Goal: Task Accomplishment & Management: Use online tool/utility

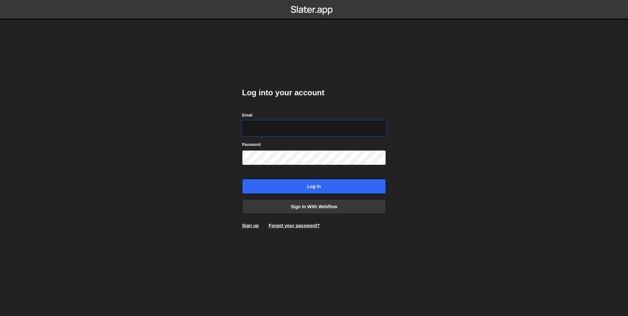
type input "rodrigo.aiello@ribus.com.br"
click at [234, 164] on div "Log into your account Email rodrigo.aiello@ribus.com.br Password Log in Sign in…" at bounding box center [313, 158] width 163 height 316
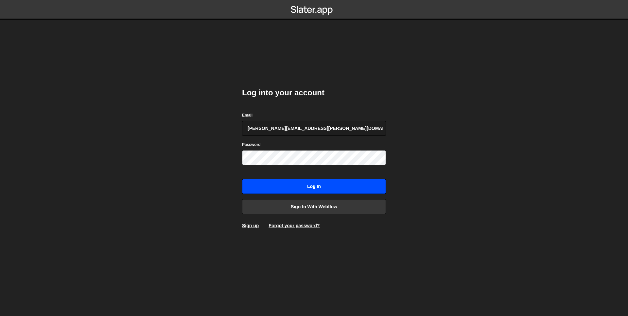
click at [304, 187] on input "Log in" at bounding box center [314, 186] width 144 height 15
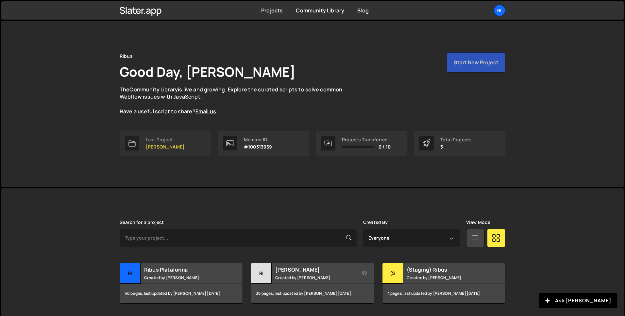
click at [156, 145] on p "[PERSON_NAME]" at bounding box center [165, 146] width 39 height 5
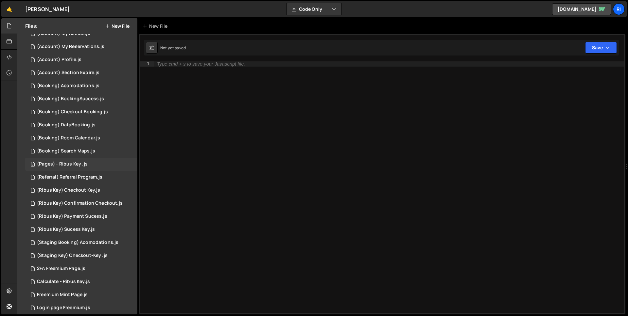
scroll to position [106, 0]
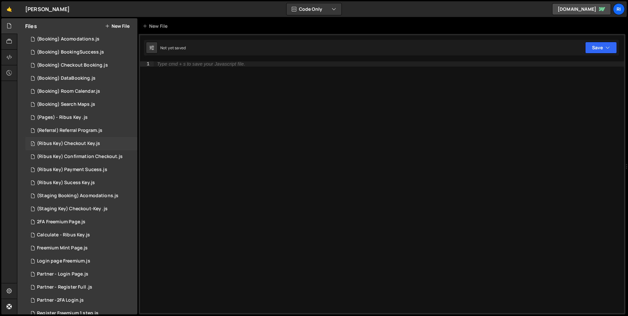
click at [77, 145] on div "(Ribus Key) Checkout Key.js" at bounding box center [68, 144] width 63 height 6
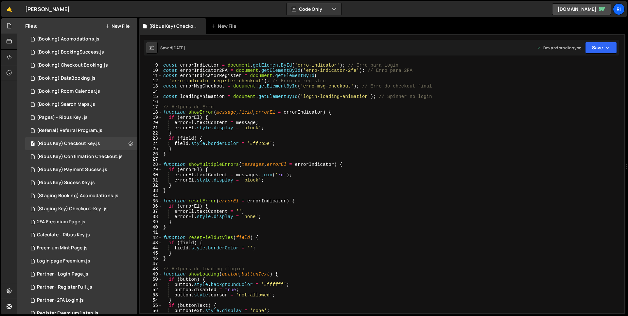
scroll to position [137, 0]
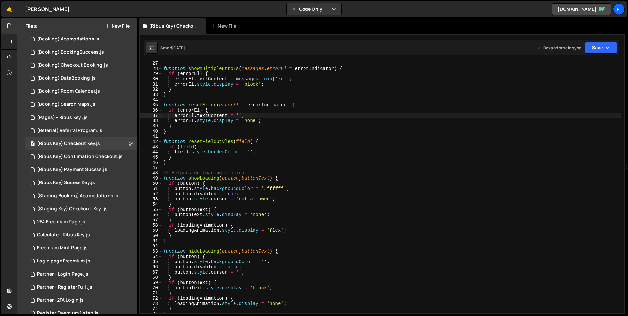
click at [338, 115] on div "function showMultipleErrors ( messages , errorEl = errorIndicator ) { if ( erro…" at bounding box center [391, 192] width 459 height 262
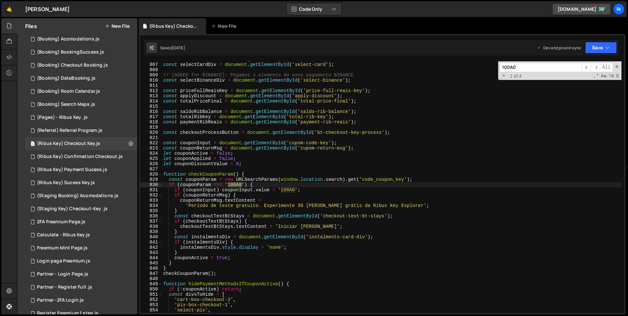
scroll to position [4215, 0]
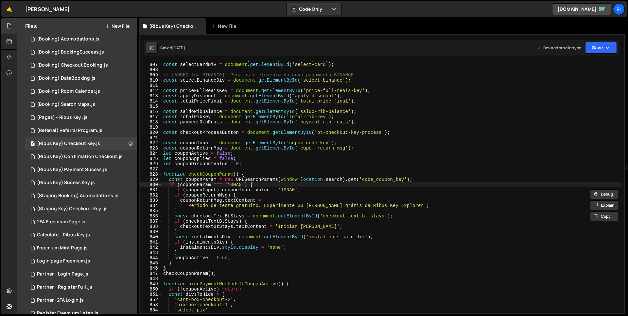
click at [185, 182] on div "const selectPixDiv = document . getElementById ( 'select-pix' ) ; const selectC…" at bounding box center [391, 188] width 459 height 262
click at [168, 183] on div "const selectPixDiv = document . getElementById ( 'select-pix' ) ; const selectC…" at bounding box center [391, 188] width 459 height 262
click at [185, 182] on div "const selectPixDiv = document . getElementById ( 'select-pix' ) ; const selectC…" at bounding box center [391, 188] width 459 height 262
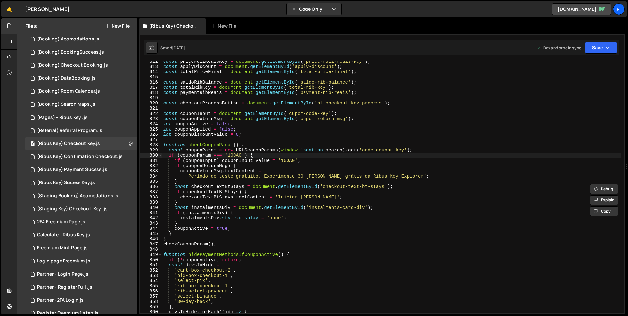
click at [177, 236] on div "const priceFullReaisKey = document . getElementById ( 'price-full-reais-key' ) …" at bounding box center [391, 190] width 459 height 262
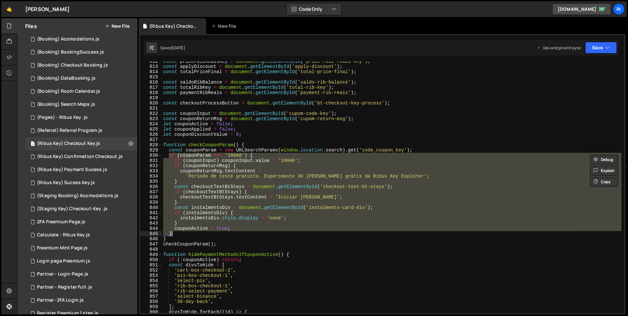
click at [177, 235] on div "const priceFullReaisKey = document . getElementById ( 'price-full-reais-key' ) …" at bounding box center [391, 187] width 459 height 252
type textarea "}"
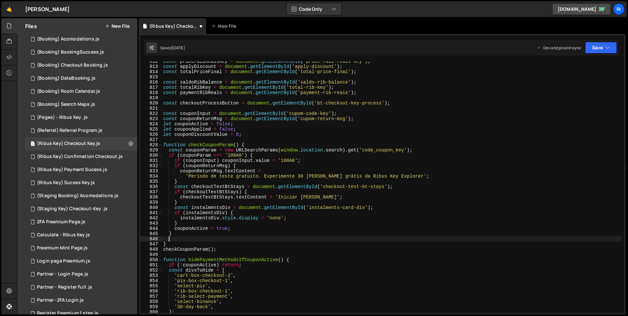
paste textarea "}"
type textarea "}"
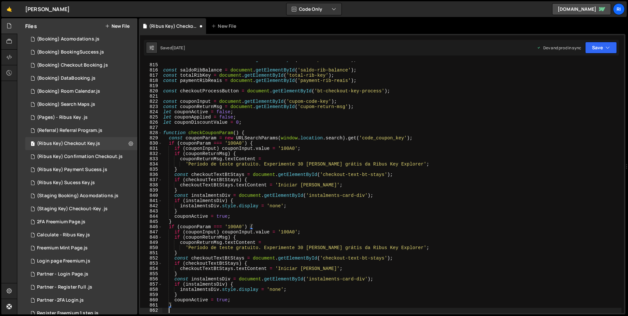
paste textarea "}"
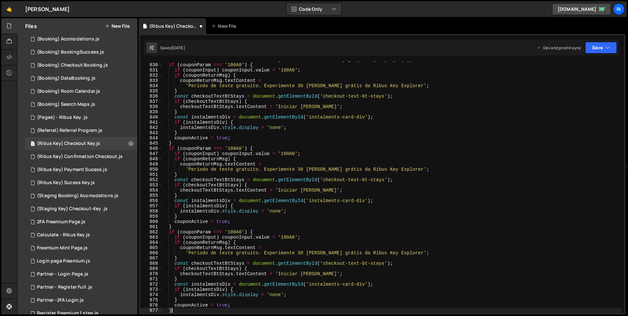
scroll to position [4335, 0]
click at [234, 149] on div "const couponParam = new URLSearchParams ( window . location . search ) . get ( …" at bounding box center [391, 188] width 459 height 262
paste textarea "TC5"
click at [233, 234] on div "const couponParam = new URLSearchParams ( window . location . search ) . get ( …" at bounding box center [391, 188] width 459 height 262
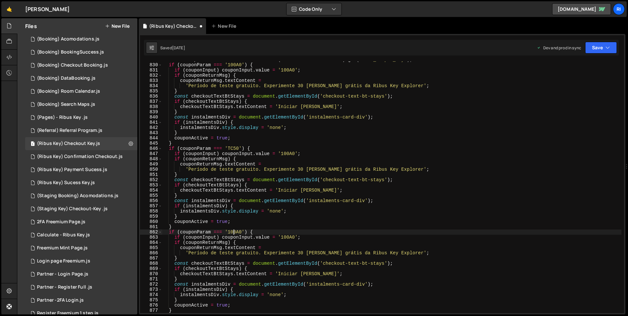
click at [233, 234] on div "const couponParam = new URLSearchParams ( window . location . search ) . get ( …" at bounding box center [391, 188] width 459 height 262
paste textarea "DC5"
click at [232, 148] on div "const couponParam = new URLSearchParams ( window . location . search ) . get ( …" at bounding box center [391, 188] width 459 height 262
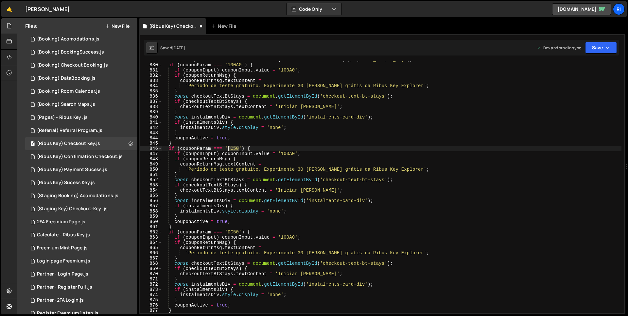
click at [232, 148] on div "const couponParam = new URLSearchParams ( window . location . search ) . get ( …" at bounding box center [391, 188] width 459 height 262
click at [287, 154] on div "const couponParam = new URLSearchParams ( window . location . search ) . get ( …" at bounding box center [391, 188] width 459 height 262
paste textarea "TC5"
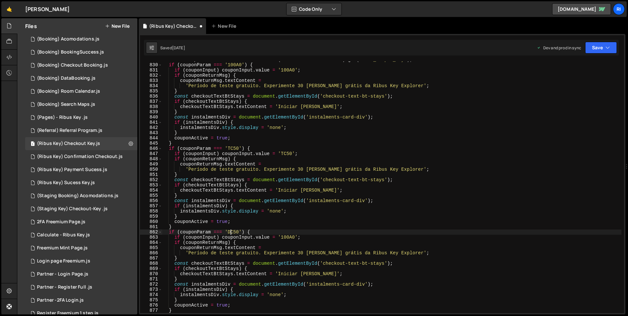
click at [231, 231] on div "const couponParam = new URLSearchParams ( window . location . search ) . get ( …" at bounding box center [391, 188] width 459 height 262
click at [284, 237] on div "const couponParam = new URLSearchParams ( window . location . search ) . get ( …" at bounding box center [391, 188] width 459 height 262
paste textarea "DC5"
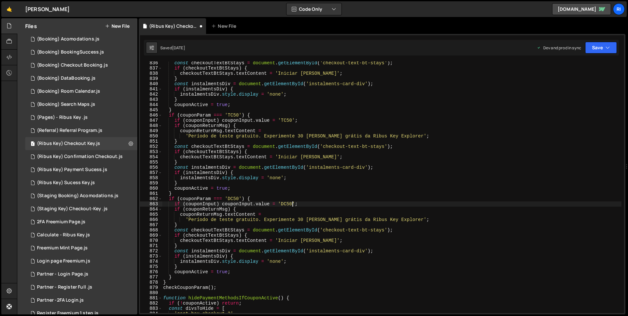
scroll to position [4341, 0]
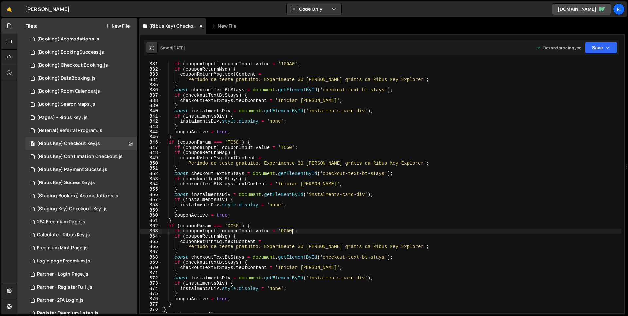
click at [187, 163] on div "if ( couponParam === '100A0' ) { if ( couponInput ) couponInput . value = '100A…" at bounding box center [391, 187] width 459 height 262
click at [201, 247] on div "if ( couponParam === '100A0' ) { if ( couponInput ) couponInput . value = '100A…" at bounding box center [391, 187] width 459 height 262
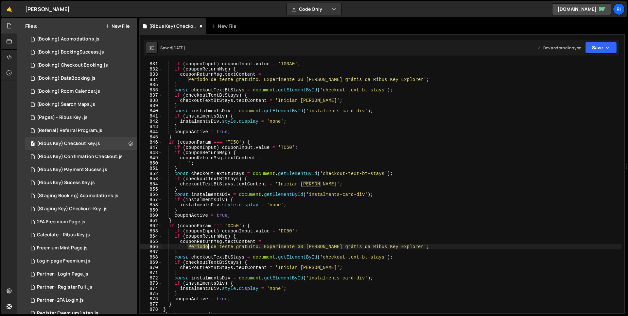
click at [201, 247] on div "if ( couponParam === '100A0' ) { if ( couponInput ) couponInput . value = '100A…" at bounding box center [391, 187] width 459 height 262
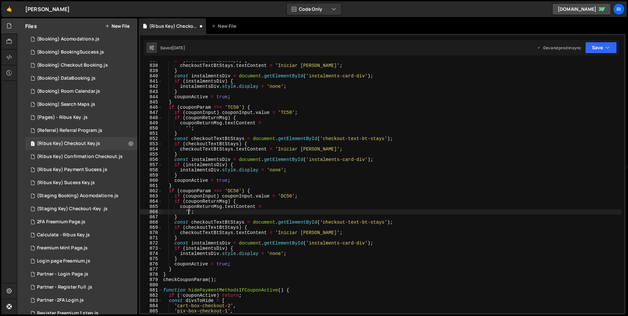
scroll to position [4410, 0]
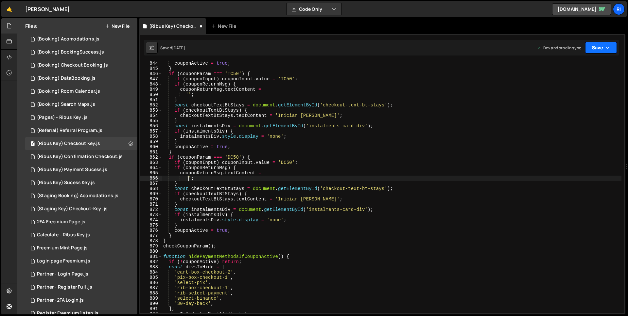
click at [595, 52] on button "Save" at bounding box center [601, 48] width 32 height 12
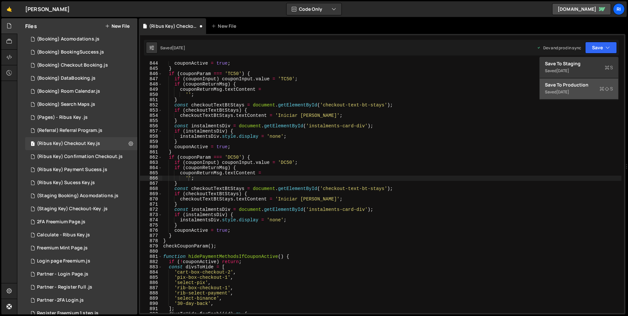
click at [569, 89] on div "2 months ago" at bounding box center [562, 92] width 13 height 6
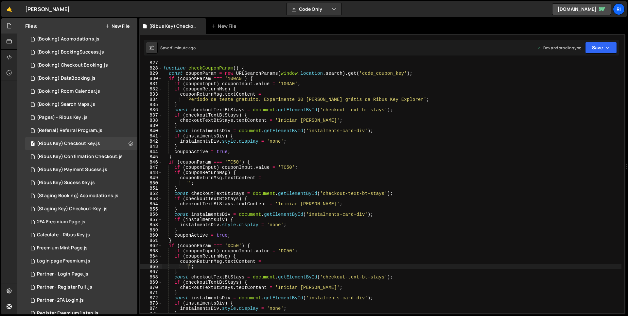
scroll to position [4238, 0]
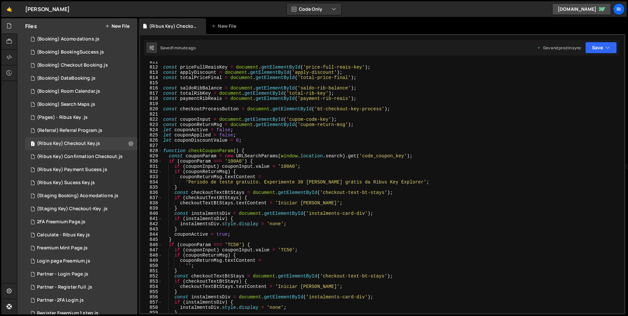
type textarea "let couponApplied = false;"
click at [190, 137] on div "const priceFullReaisKey = document . getElementById ( 'price-full-reais-key' ) …" at bounding box center [391, 190] width 459 height 262
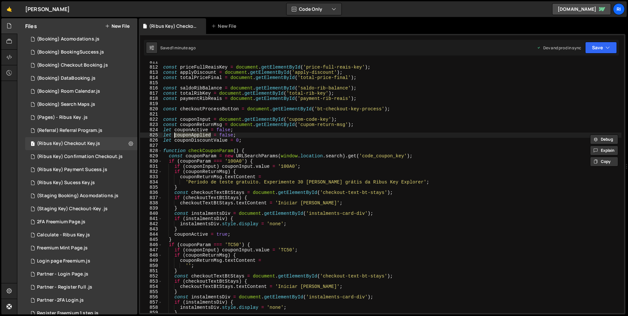
type input "couponApplied"
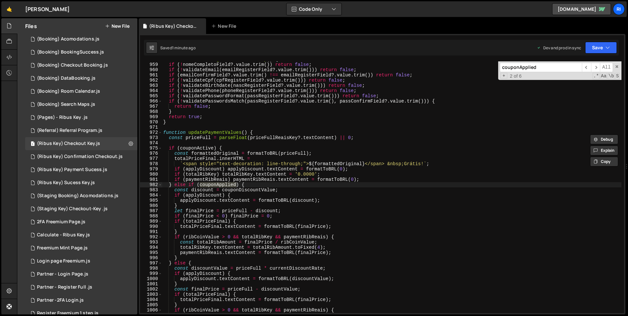
scroll to position [5010, 0]
type textarea "} else if (couponApplied) {"
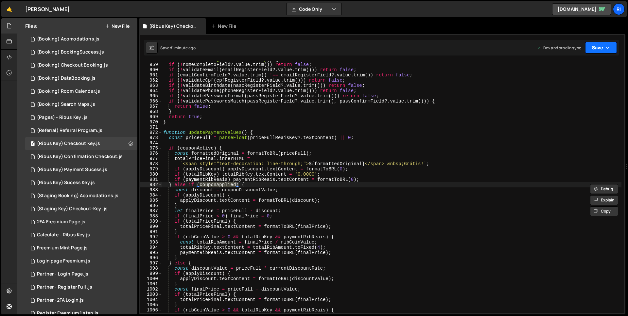
click at [599, 45] on button "Save" at bounding box center [601, 48] width 32 height 12
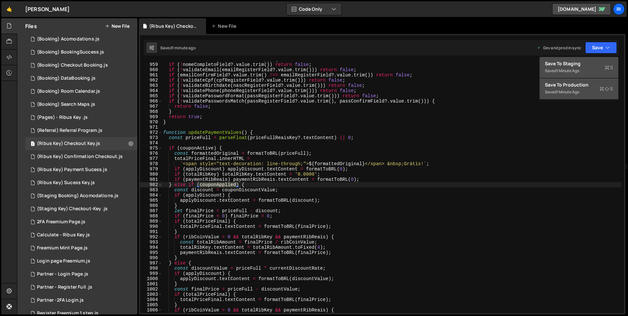
click at [583, 63] on div "Save to Staging S" at bounding box center [579, 63] width 68 height 7
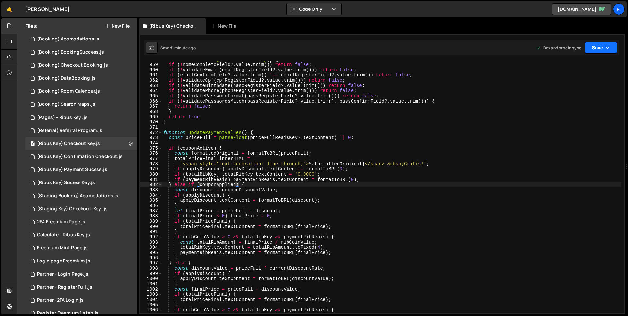
click at [598, 46] on button "Save" at bounding box center [601, 48] width 32 height 12
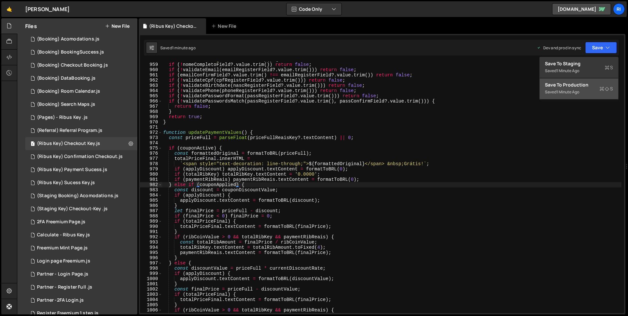
click at [563, 87] on div "Save to Production S" at bounding box center [579, 85] width 68 height 7
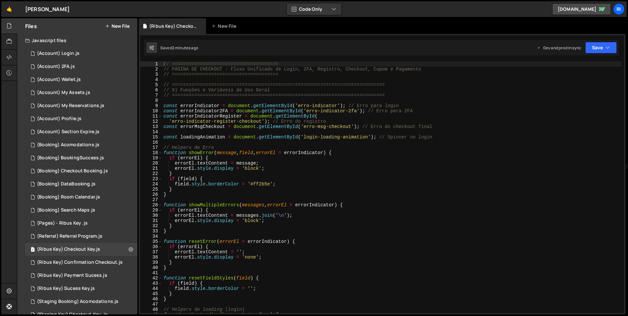
click at [258, 198] on div "// ====================================== // PÁGINA DE CHECKOUT - Fluxo Unifica…" at bounding box center [391, 192] width 459 height 262
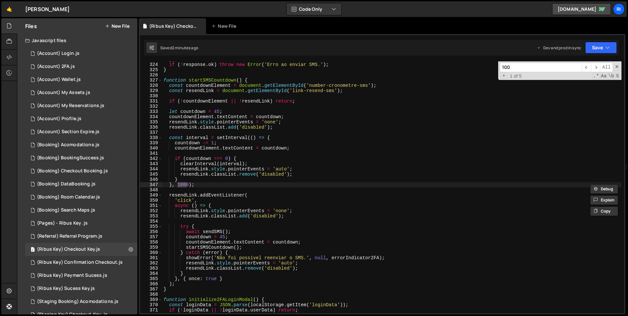
type input "100A"
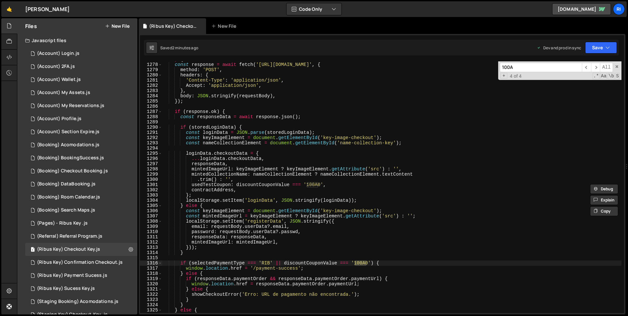
scroll to position [4210, 0]
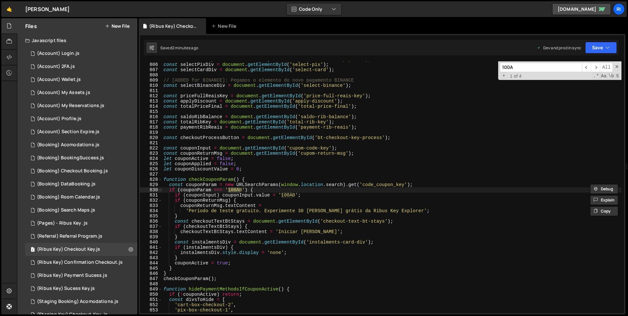
type textarea "if (couponParam === '100A0') {"
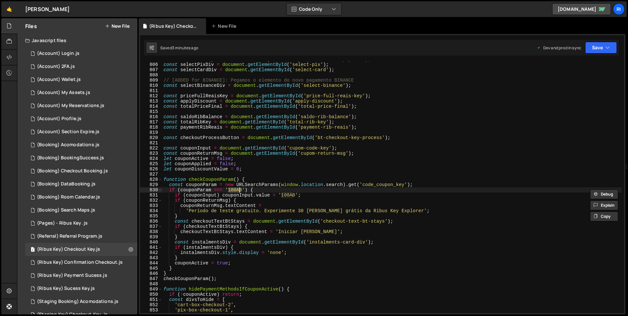
click at [319, 188] on div "const ribSelectPaymentDiv = document . getElementById ( 'rib-select-payment' ) …" at bounding box center [391, 188] width 459 height 262
click at [10, 12] on link "🤙" at bounding box center [9, 9] width 16 height 16
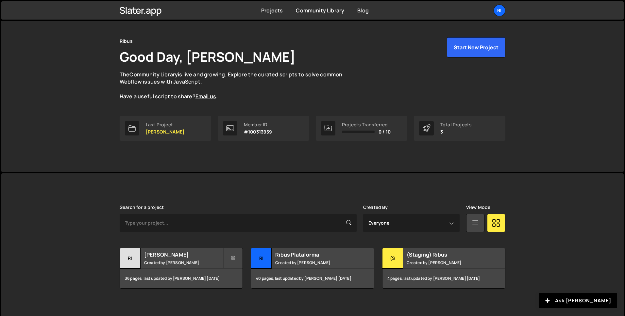
scroll to position [20, 0]
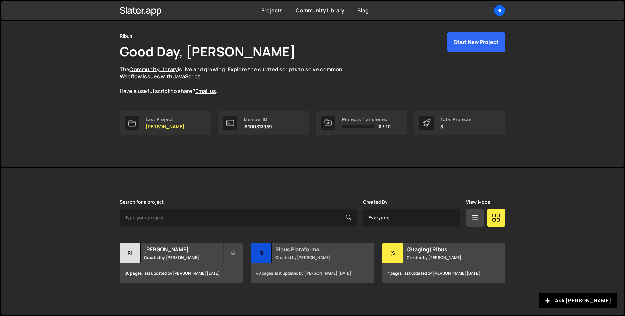
click at [314, 250] on h2 "Ribus Plataforma" at bounding box center [314, 249] width 79 height 7
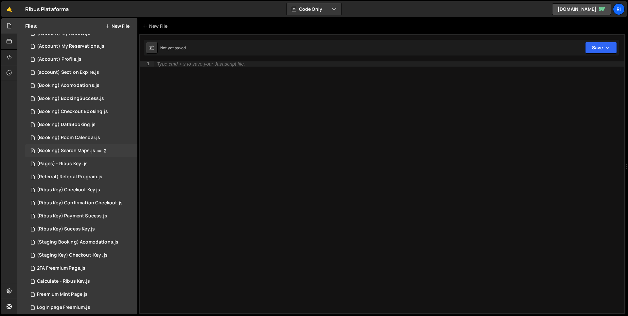
scroll to position [39, 0]
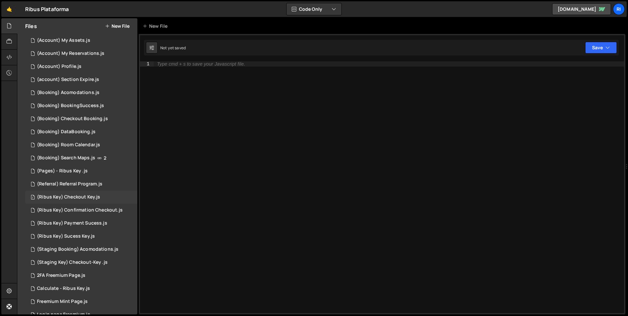
click at [65, 200] on div "(Ribus Key) Checkout Key.js" at bounding box center [68, 197] width 63 height 6
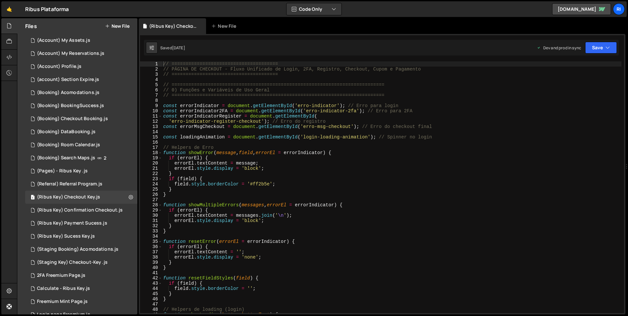
click at [283, 202] on div "// ====================================== // PÁGINA DE CHECKOUT - Fluxo Unifica…" at bounding box center [391, 192] width 459 height 262
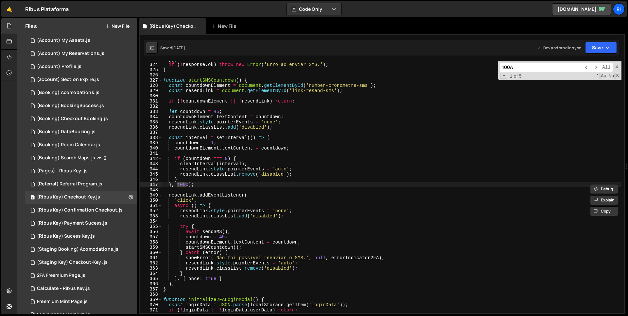
scroll to position [4215, 0]
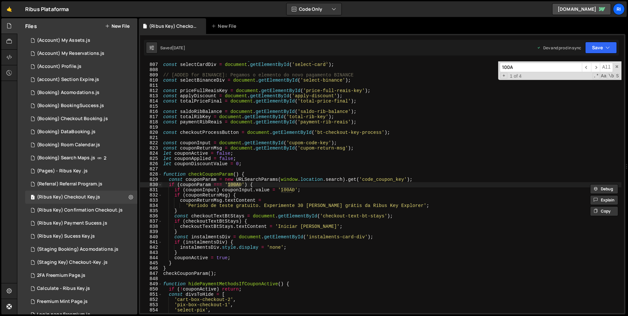
type input "100A"
click at [211, 202] on div "const selectPixDiv = document . getElementById ( 'select-pix' ) ; const selectC…" at bounding box center [391, 188] width 459 height 262
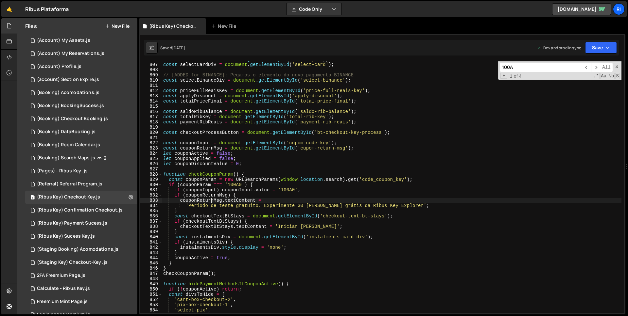
click at [170, 183] on div "const selectPixDiv = document . getElementById ( 'select-pix' ) ; const selectC…" at bounding box center [391, 188] width 459 height 262
click at [168, 184] on div "const selectPixDiv = document . getElementById ( 'select-pix' ) ; const selectC…" at bounding box center [391, 188] width 459 height 262
click at [179, 260] on div "const selectPixDiv = document . getElementById ( 'select-pix' ) ; const selectC…" at bounding box center [391, 188] width 459 height 262
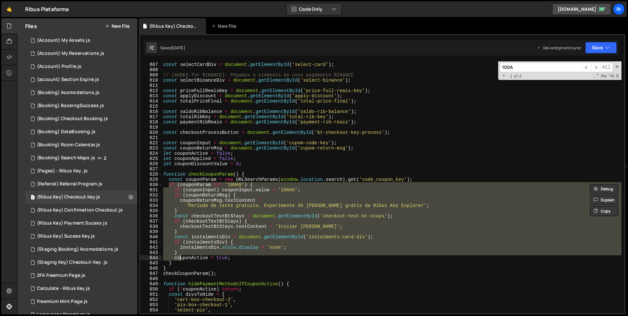
click at [179, 262] on div "const selectPixDiv = document . getElementById ( 'select-pix' ) ; const selectC…" at bounding box center [391, 188] width 459 height 262
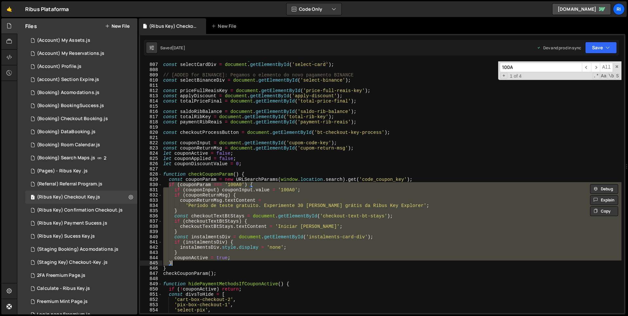
type textarea "}"
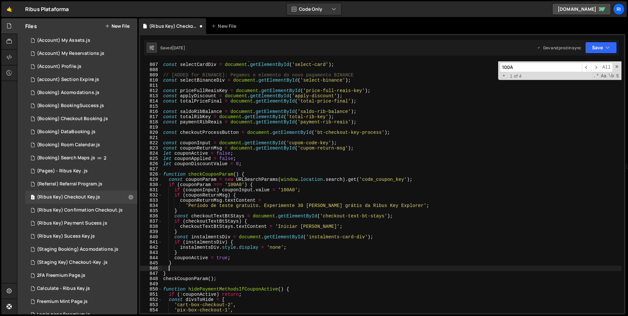
paste textarea "}"
type textarea "}"
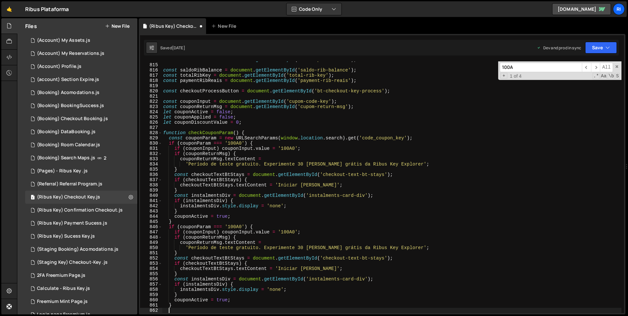
paste textarea "}"
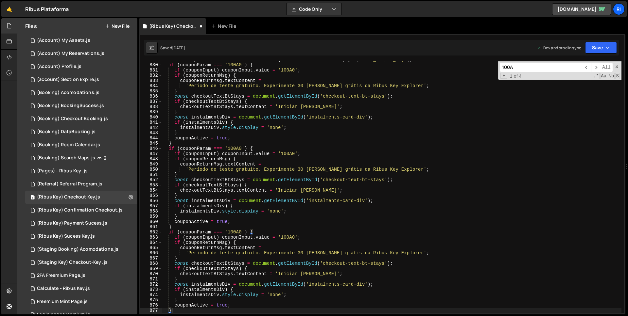
click at [236, 148] on div "const couponParam = new URLSearchParams ( window . location . search ) . get ( …" at bounding box center [391, 188] width 459 height 262
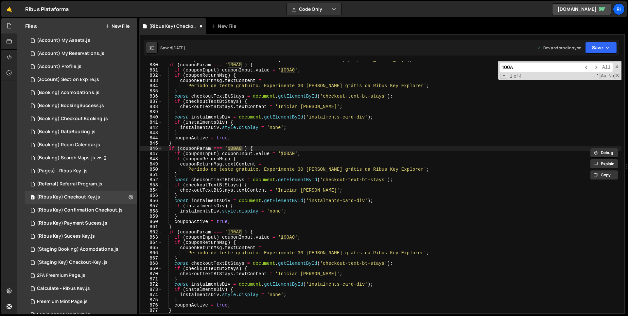
paste textarea "TC5"
click at [281, 152] on div "const couponParam = new URLSearchParams ( window . location . search ) . get ( …" at bounding box center [391, 188] width 459 height 262
paste textarea "TC5"
click at [237, 230] on div "const couponParam = new URLSearchParams ( window . location . search ) . get ( …" at bounding box center [391, 188] width 459 height 262
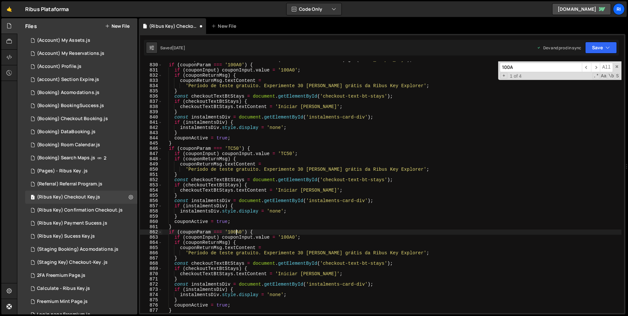
click at [237, 230] on div "const couponParam = new URLSearchParams ( window . location . search ) . get ( …" at bounding box center [391, 188] width 459 height 262
paste textarea "DC5"
click at [288, 236] on div "const couponParam = new URLSearchParams ( window . location . search ) . get ( …" at bounding box center [391, 188] width 459 height 262
paste textarea "DC5"
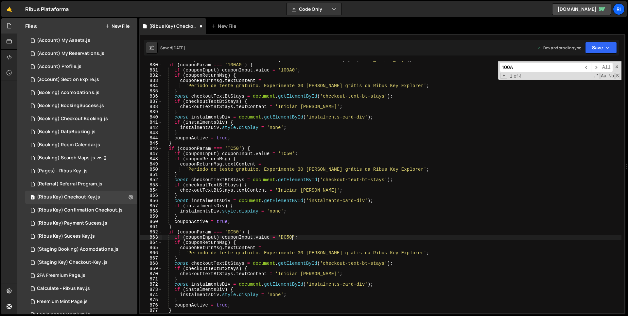
click at [187, 249] on div "const couponParam = new URLSearchParams ( window . location . search ) . get ( …" at bounding box center [391, 188] width 459 height 262
click at [206, 257] on div "const couponParam = new URLSearchParams ( window . location . search ) . get ( …" at bounding box center [391, 188] width 459 height 262
click at [195, 250] on div "const couponParam = new URLSearchParams ( window . location . search ) . get ( …" at bounding box center [391, 188] width 459 height 262
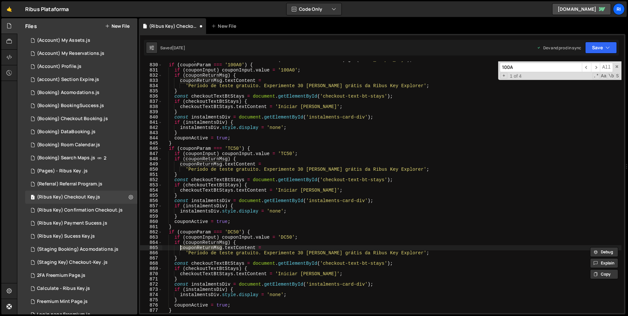
click at [194, 254] on div "const couponParam = new URLSearchParams ( window . location . search ) . get ( …" at bounding box center [391, 188] width 459 height 262
click at [398, 254] on div "const couponParam = new URLSearchParams ( window . location . search ) . get ( …" at bounding box center [391, 188] width 459 height 262
click at [200, 254] on div "const couponParam = new URLSearchParams ( window . location . search ) . get ( …" at bounding box center [391, 188] width 459 height 262
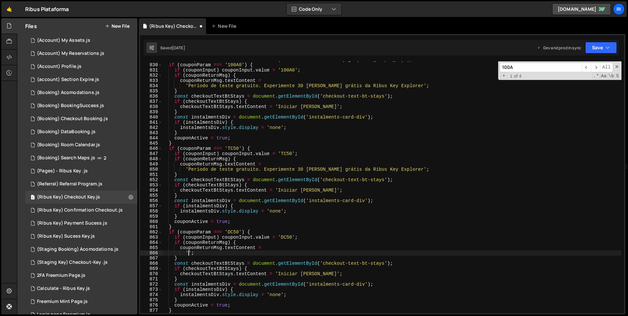
click at [196, 171] on div "const couponParam = new URLSearchParams ( window . location . search ) . get ( …" at bounding box center [391, 188] width 459 height 262
click at [201, 87] on div "const couponParam = new URLSearchParams ( window . location . search ) . get ( …" at bounding box center [391, 188] width 459 height 262
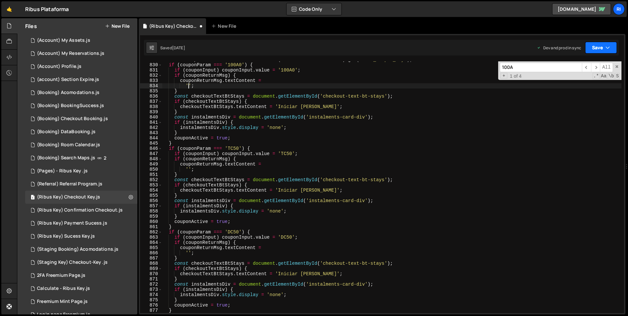
click at [600, 47] on button "Save" at bounding box center [601, 48] width 32 height 12
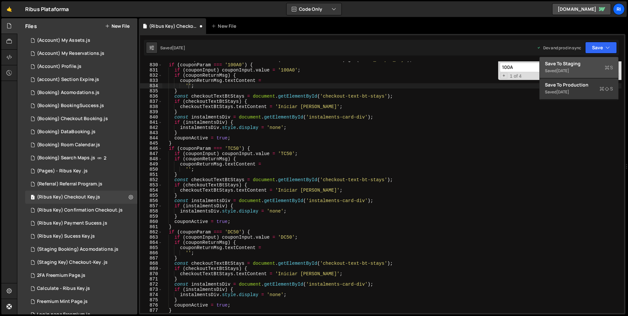
click at [580, 60] on div "Save to Staging S" at bounding box center [579, 63] width 68 height 7
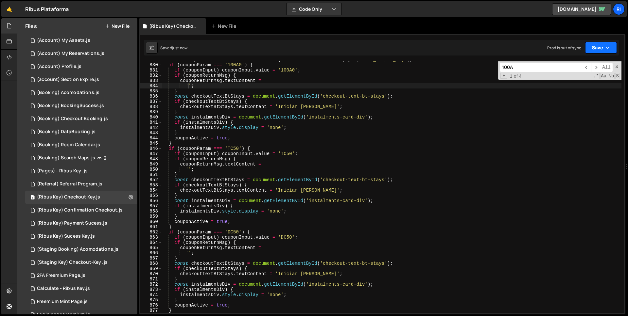
click at [598, 48] on button "Save" at bounding box center [601, 48] width 32 height 12
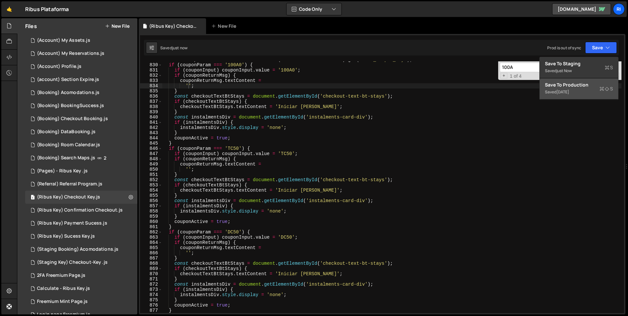
click at [569, 93] on div "4 months ago" at bounding box center [562, 92] width 13 height 6
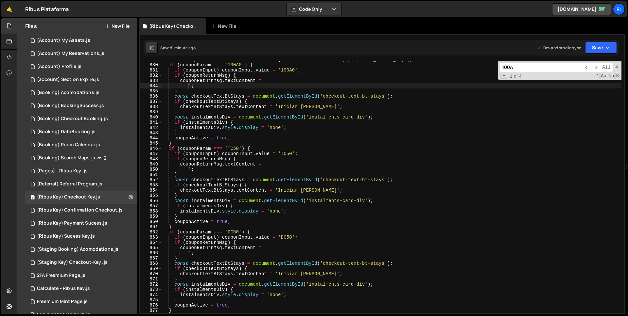
click at [313, 213] on div "const couponParam = new URLSearchParams ( window . location . search ) . get ( …" at bounding box center [391, 188] width 459 height 262
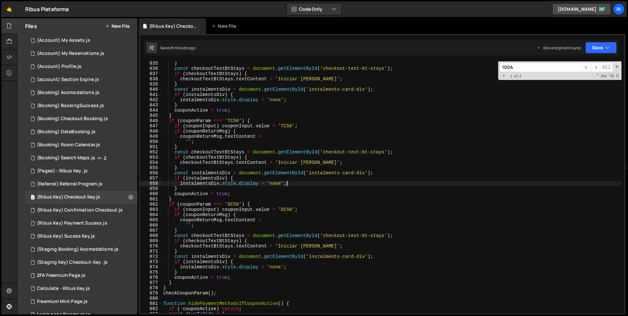
click at [619, 65] on div "100A ​ ​ All Replace All + 1 of 4 .* Aa \b S" at bounding box center [559, 70] width 123 height 19
click at [617, 65] on span at bounding box center [616, 66] width 5 height 5
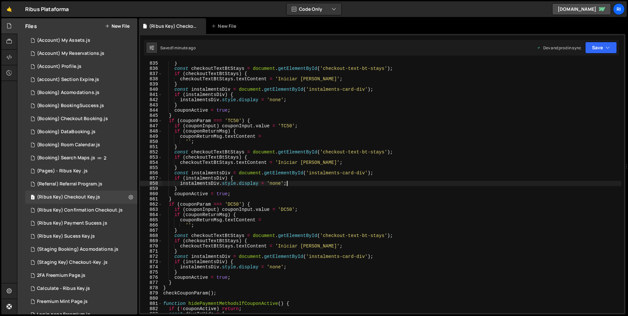
click at [341, 255] on div "} const checkoutTextBtStays = document . getElementById ( 'checkout-text-bt-sta…" at bounding box center [391, 192] width 459 height 262
type textarea "const instalmentsDiv = document.getElementById('instalments-card-div');"
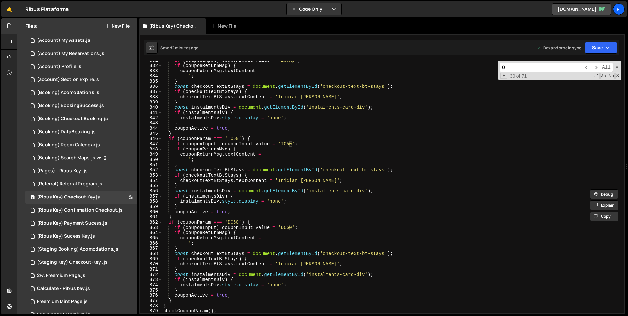
scroll to position [4313, 0]
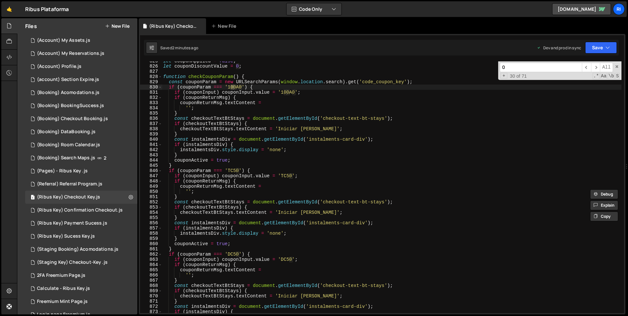
type input "0"
click at [282, 125] on div "let couponApplied = false ; let couponDiscountValue = 0 ; function checkCouponP…" at bounding box center [391, 190] width 459 height 262
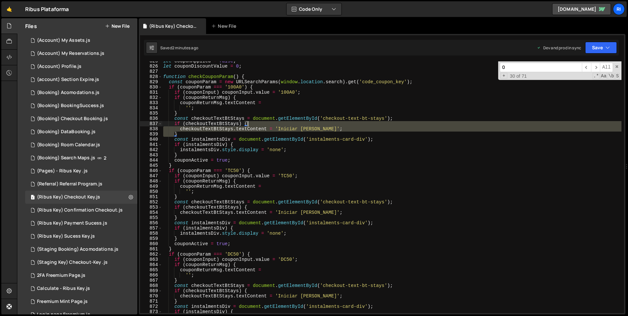
click at [282, 125] on div "let couponApplied = false ; let couponDiscountValue = 0 ; function checkCouponP…" at bounding box center [391, 190] width 459 height 262
click at [300, 130] on div "let couponApplied = false ; let couponDiscountValue = 0 ; function checkCouponP…" at bounding box center [391, 187] width 459 height 252
click at [300, 130] on div "let couponApplied = false ; let couponDiscountValue = 0 ; function checkCouponP…" at bounding box center [391, 190] width 459 height 262
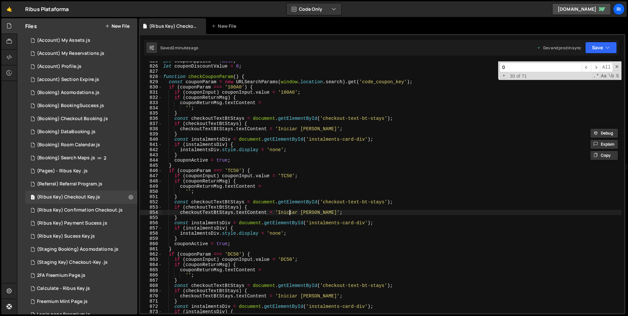
click at [289, 210] on div "let couponApplied = false ; let couponDiscountValue = 0 ; function checkCouponP…" at bounding box center [391, 190] width 459 height 262
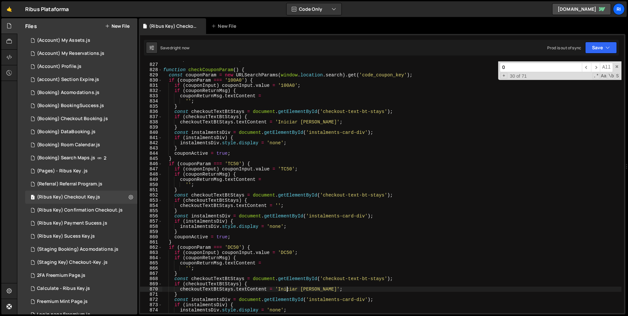
click at [286, 289] on div "let couponDiscountValue = 0 ; function checkCouponParam ( ) { const couponParam…" at bounding box center [391, 188] width 459 height 262
click at [345, 291] on div "let couponDiscountValue = 0 ; function checkCouponParam ( ) { const couponParam…" at bounding box center [391, 188] width 459 height 262
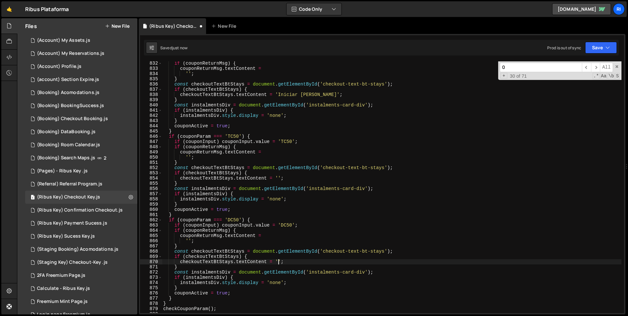
scroll to position [4347, 0]
click at [597, 49] on button "Save" at bounding box center [601, 48] width 32 height 12
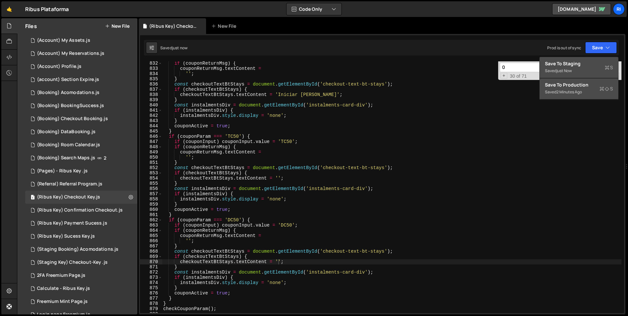
click at [567, 63] on div "Save to Staging S" at bounding box center [579, 63] width 68 height 7
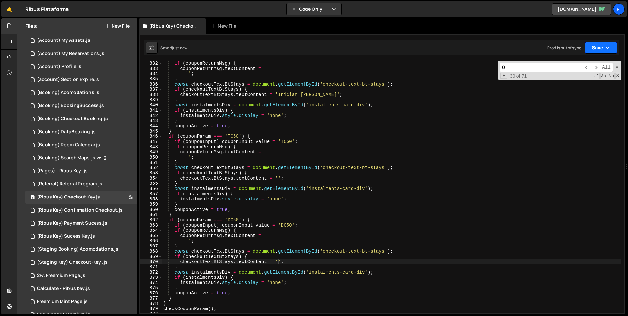
click at [601, 50] on button "Save" at bounding box center [601, 48] width 32 height 12
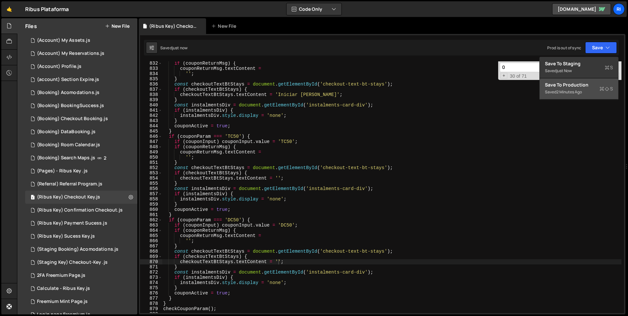
click at [578, 84] on div "Save to Production S" at bounding box center [579, 85] width 68 height 7
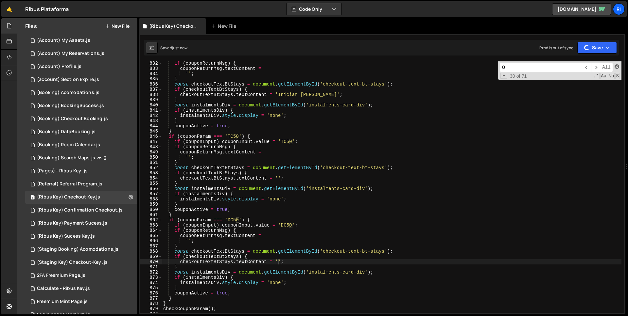
click at [617, 67] on span at bounding box center [616, 66] width 5 height 5
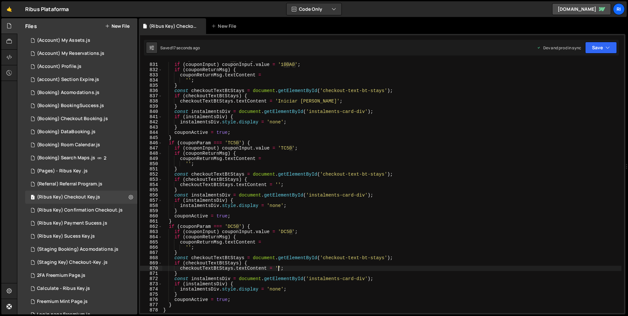
scroll to position [4258, 0]
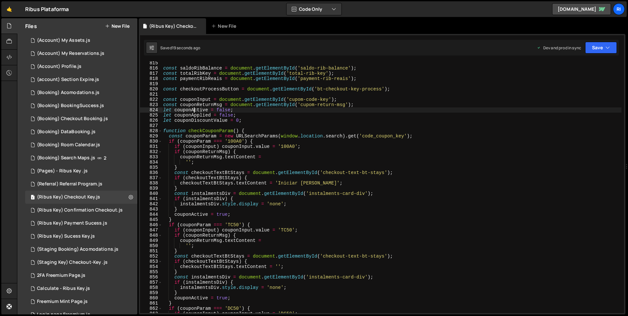
click at [194, 109] on div "const saldoRibBalance = document . getElementById ( 'saldo-rib-balance' ) ; con…" at bounding box center [391, 191] width 459 height 262
click at [195, 114] on div "const saldoRibBalance = document . getElementById ( 'saldo-rib-balance' ) ; con…" at bounding box center [391, 191] width 459 height 262
type textarea "let couponApplied = false;"
click at [195, 114] on div "const saldoRibBalance = document . getElementById ( 'saldo-rib-balance' ) ; con…" at bounding box center [391, 191] width 459 height 262
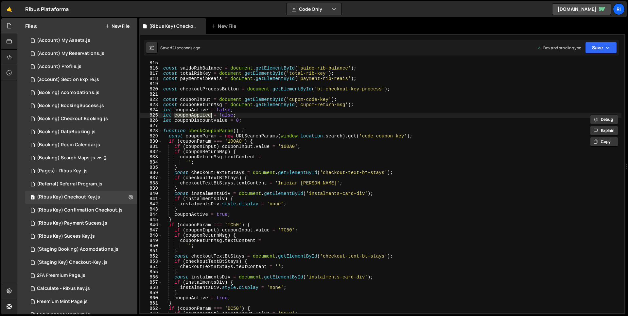
type input "couponApplied"
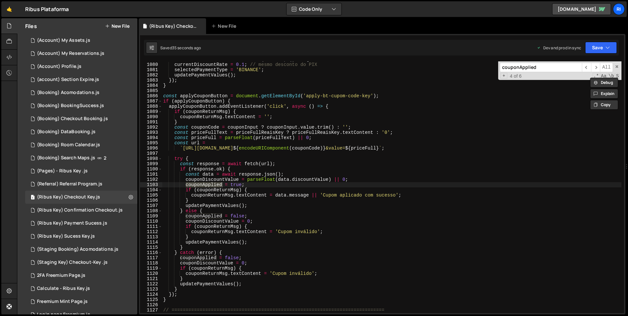
scroll to position [5643, 0]
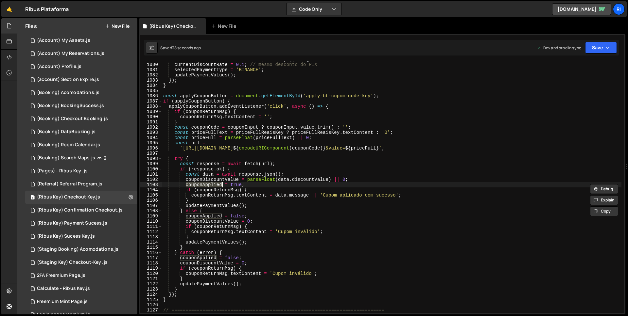
click at [356, 206] on div "selectBinanceDiv . addEventListener ( 'click' , ( ) => { currentDiscountRate = …" at bounding box center [391, 188] width 459 height 262
type textarea "updatePaymentValues();"
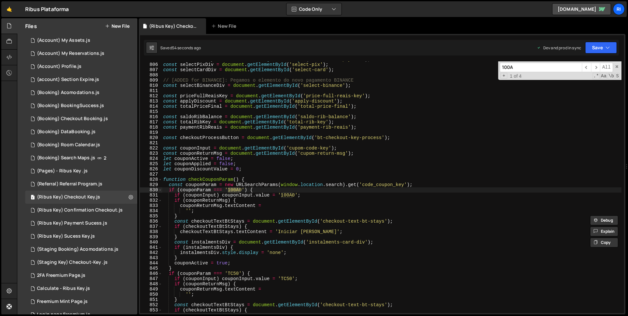
scroll to position [4210, 0]
type input "100A"
click at [340, 200] on div "const ribSelectPaymentDiv = document . getElementById ( 'rib-select-payment' ) …" at bounding box center [391, 188] width 459 height 262
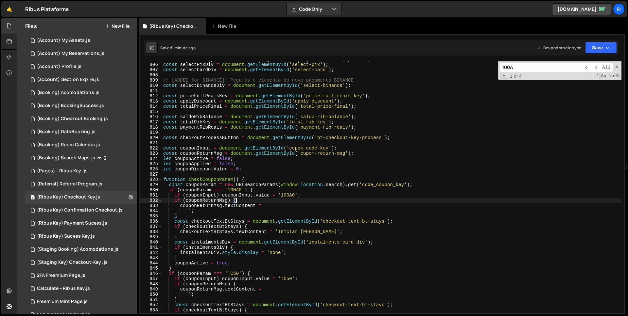
click at [283, 185] on div "const ribSelectPaymentDiv = document . getElementById ( 'rib-select-payment' ) …" at bounding box center [391, 188] width 459 height 262
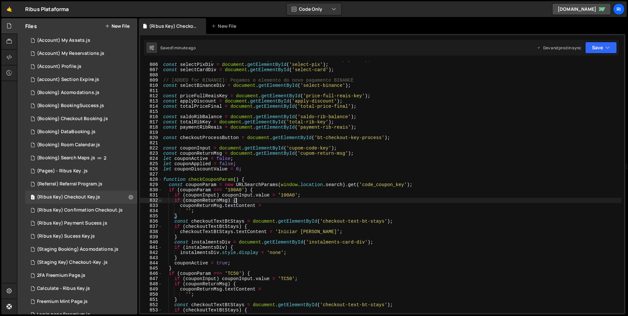
click at [273, 203] on div "const ribSelectPaymentDiv = document . getElementById ( 'rib-select-payment' ) …" at bounding box center [391, 188] width 459 height 262
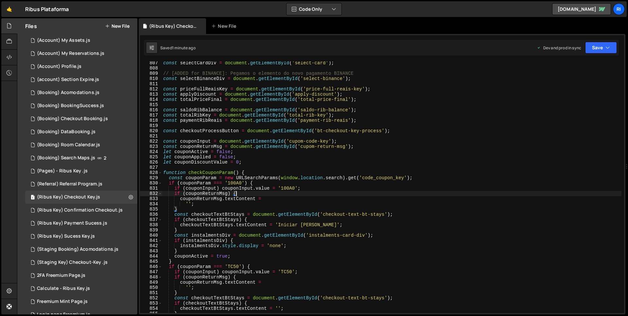
scroll to position [4275, 0]
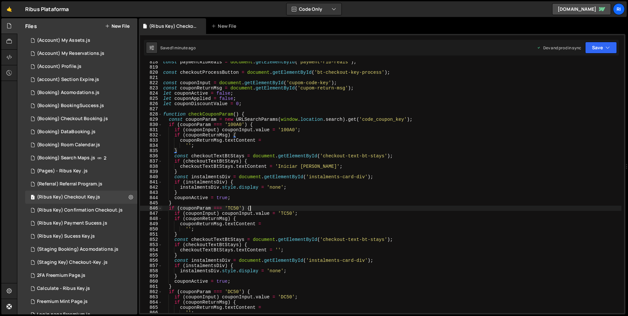
click at [262, 207] on div "const paymentRibReais = document . getElementById ( 'payment-rib-reais' ) ; con…" at bounding box center [391, 190] width 459 height 262
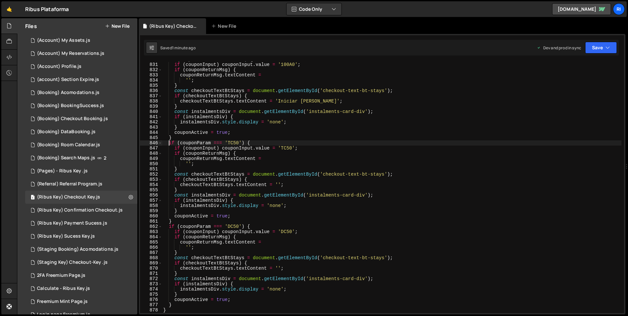
scroll to position [4373, 0]
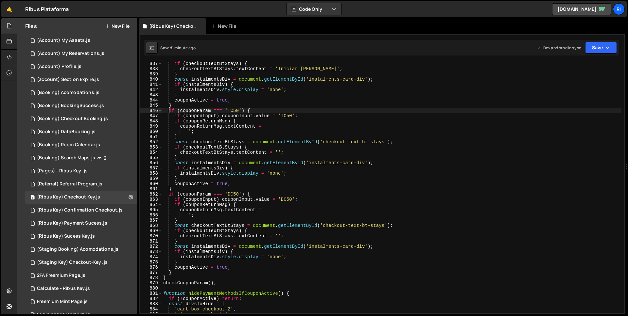
click at [200, 275] on div "if ( checkoutTextBtStays ) { checkoutTextBtStays . textContent = 'Iniciar Perío…" at bounding box center [391, 192] width 459 height 262
type textarea "couponActive = true; }"
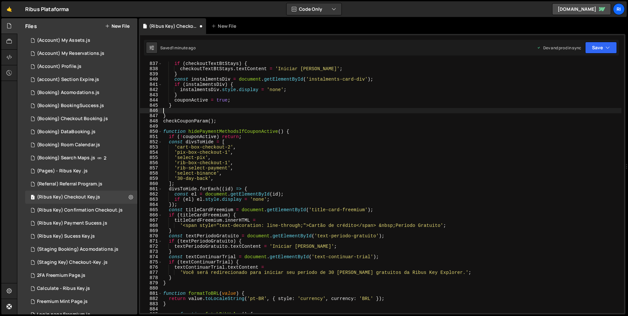
type textarea "}"
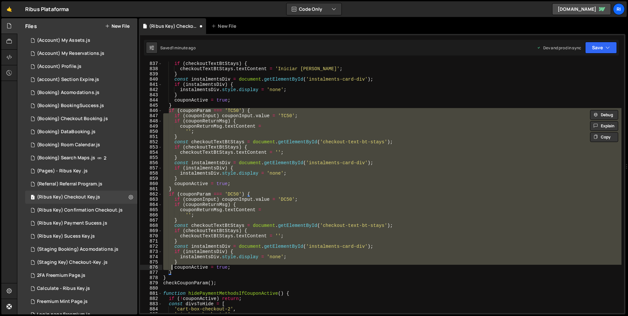
type textarea "couponActive = true; }"
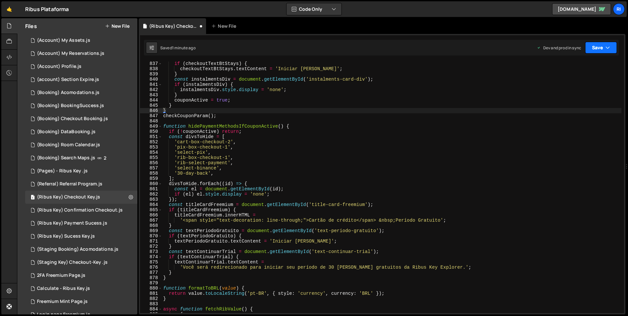
click at [596, 50] on button "Save" at bounding box center [601, 48] width 32 height 12
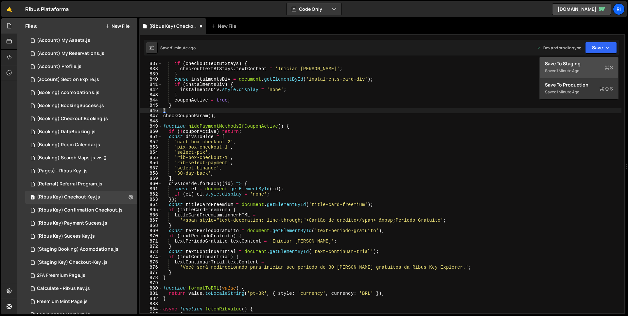
click at [589, 67] on div "Saved 1 minute ago" at bounding box center [579, 71] width 68 height 8
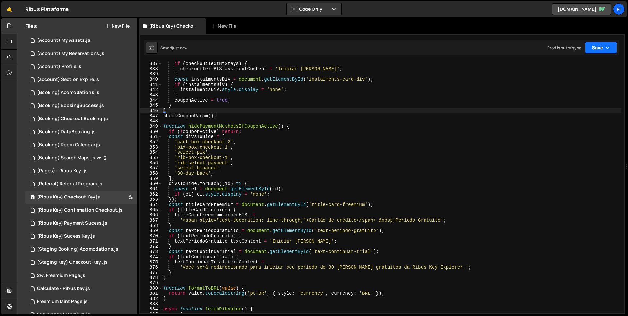
click at [595, 46] on button "Save" at bounding box center [601, 48] width 32 height 12
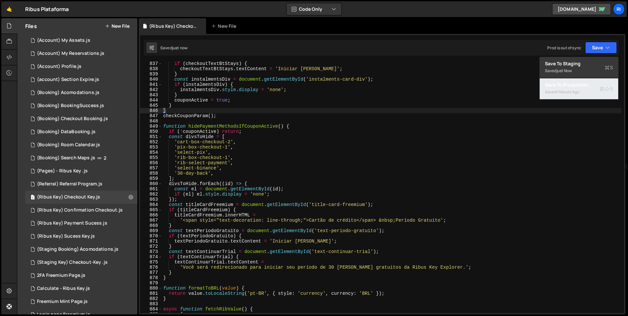
click at [571, 91] on div "1 minute ago" at bounding box center [567, 92] width 23 height 6
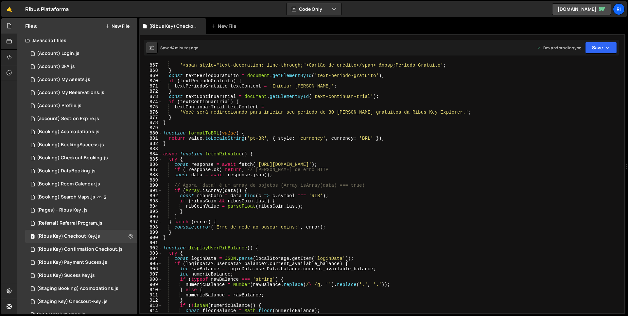
scroll to position [4528, 0]
type textarea "function formatToBRL(value) {"
click at [320, 134] on div "titleCardFreemium . innerHTML = '<span style="text-decoration: line-through;">C…" at bounding box center [391, 189] width 459 height 262
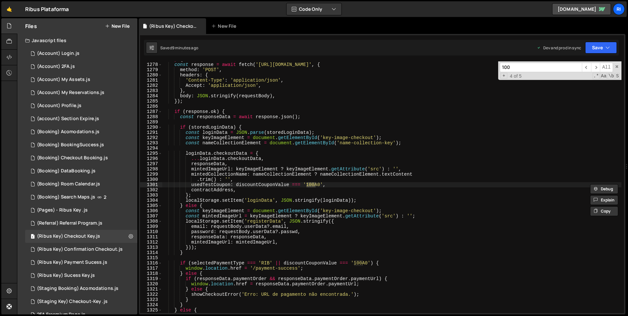
type input "100A"
click at [298, 144] on div "try { const response = await fetch ( 'https://prodv2-api.ribus.io/api/mintNft/p…" at bounding box center [391, 188] width 459 height 262
click at [617, 67] on span at bounding box center [616, 66] width 5 height 5
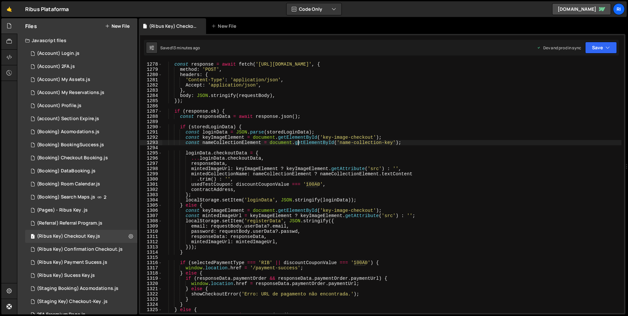
click at [273, 111] on div "try { const response = await fetch ( 'https://prodv2-api.ribus.io/api/mintNft/p…" at bounding box center [391, 188] width 459 height 262
type textarea "if (response.ok) {"
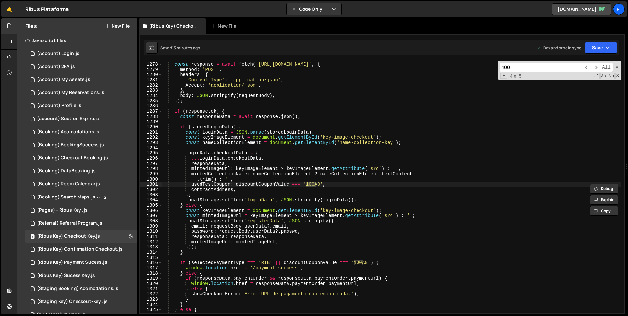
type input "100A"
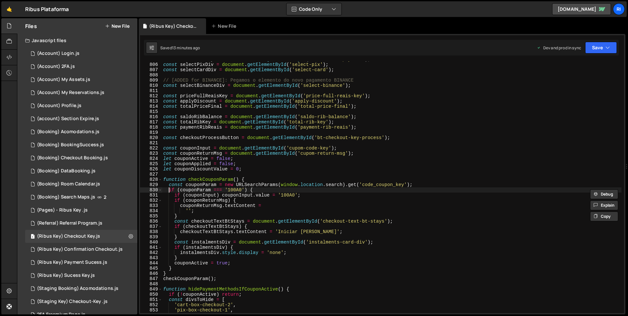
click at [169, 188] on div "const ribSelectPaymentDiv = document . getElementById ( 'rib-select-payment' ) …" at bounding box center [391, 188] width 459 height 262
click at [178, 266] on div "const ribSelectPaymentDiv = document . getElementById ( 'rib-select-payment' ) …" at bounding box center [391, 188] width 459 height 262
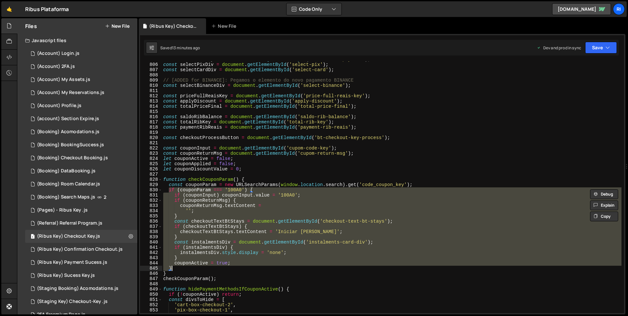
type textarea "}"
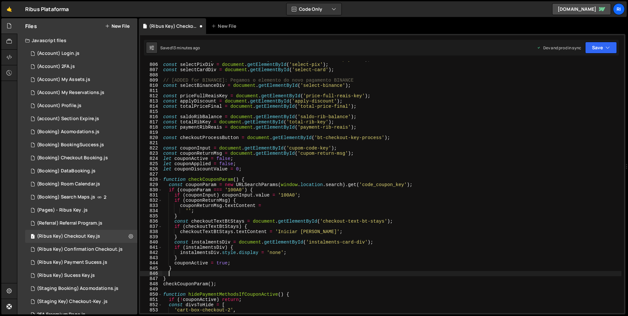
paste textarea "}"
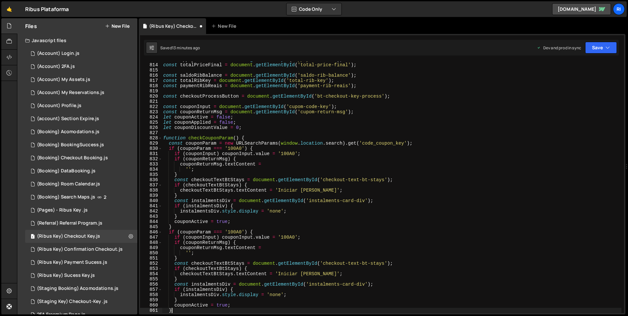
scroll to position [4251, 0]
click at [234, 233] on div "const applyDiscount = document . getElementById ( 'apply-discount' ) ; const to…" at bounding box center [391, 188] width 459 height 262
paste textarea "KEY10"
click at [607, 49] on icon "button" at bounding box center [607, 47] width 5 height 7
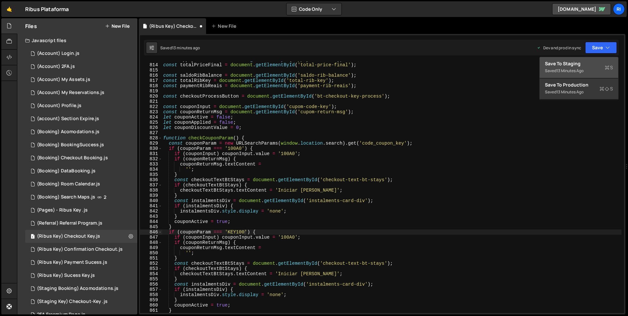
click at [586, 63] on div "Save to Staging S" at bounding box center [579, 63] width 68 height 7
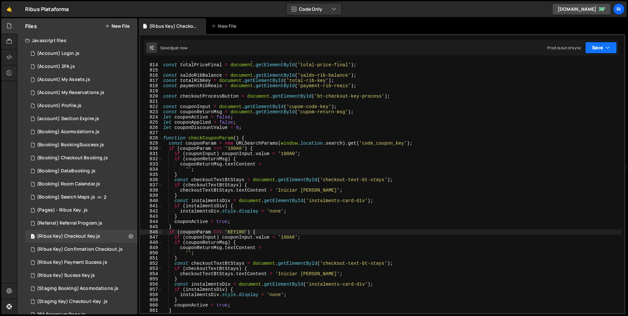
click at [596, 50] on button "Save" at bounding box center [601, 48] width 32 height 12
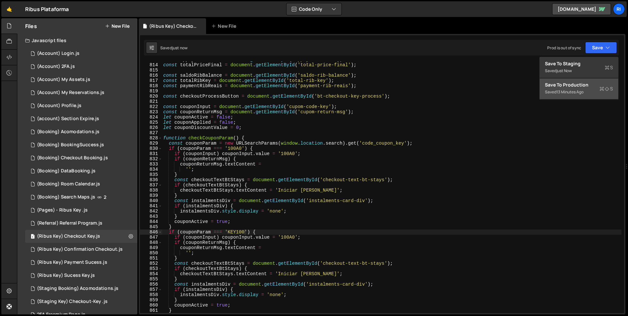
click at [583, 88] on div "Save to Production S" at bounding box center [579, 85] width 68 height 7
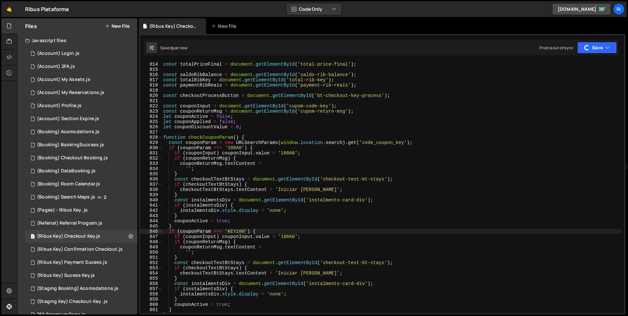
scroll to position [4257, 0]
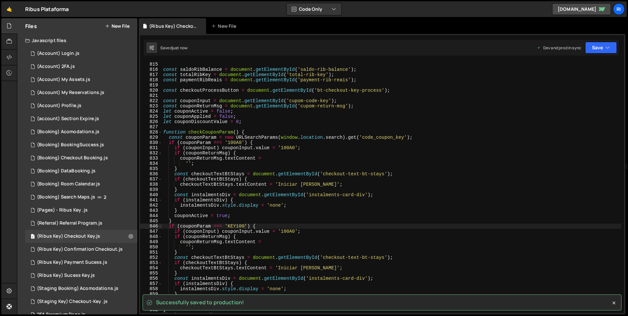
click at [231, 226] on div "const totalPriceFinal = document . getElementById ( 'total-price-final' ) ; con…" at bounding box center [391, 188] width 459 height 262
click at [286, 231] on div "const totalPriceFinal = document . getElementById ( 'total-price-final' ) ; con…" at bounding box center [391, 188] width 459 height 262
paste textarea "KEY10"
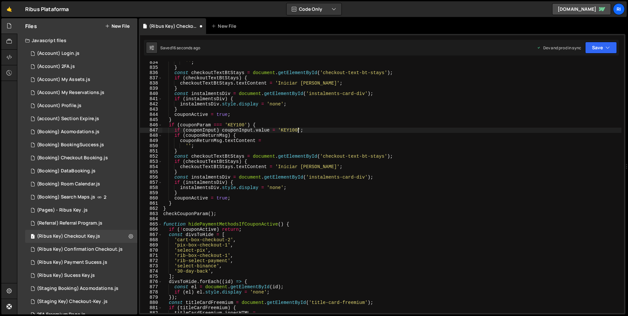
scroll to position [4322, 0]
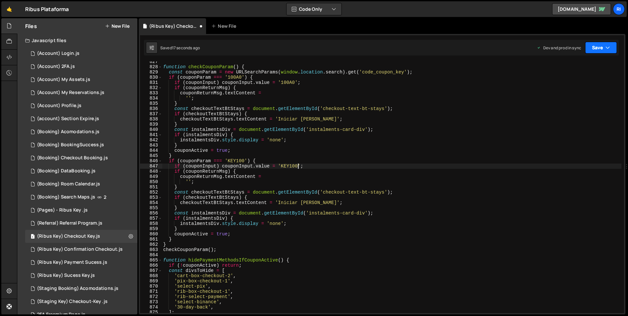
click at [586, 50] on button "Save" at bounding box center [601, 48] width 32 height 12
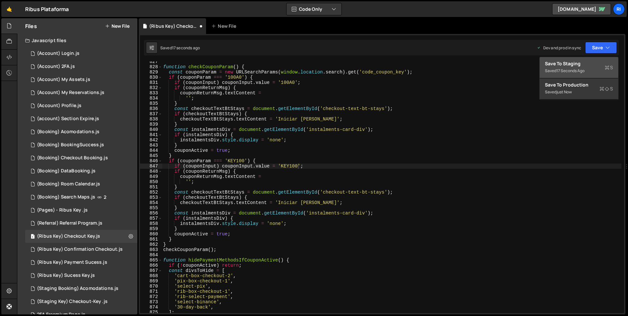
click at [575, 70] on div "17 seconds ago" at bounding box center [570, 71] width 28 height 6
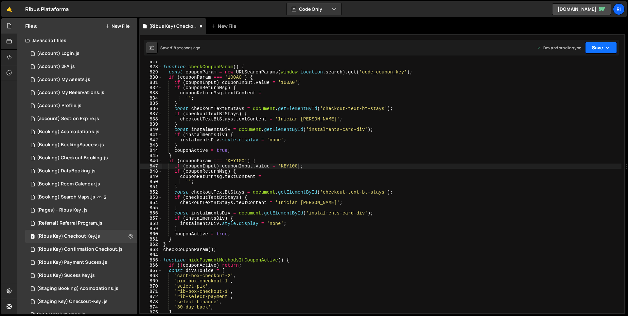
click at [598, 48] on button "Save" at bounding box center [601, 48] width 32 height 12
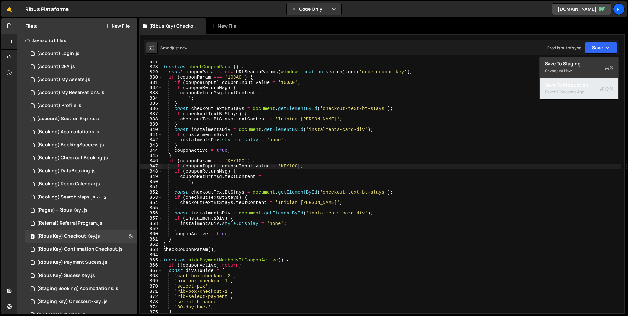
click at [582, 89] on div "11 seconds ago" at bounding box center [570, 92] width 28 height 6
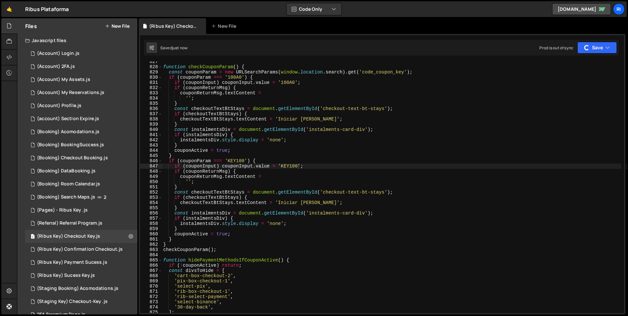
click at [276, 204] on div "function checkCouponParam ( ) { const couponParam = new URLSearchParams ( windo…" at bounding box center [391, 190] width 459 height 262
click at [286, 204] on div "function checkCouponParam ( ) { const couponParam = new URLSearchParams ( windo…" at bounding box center [391, 187] width 459 height 252
click at [286, 204] on div "function checkCouponParam ( ) { const couponParam = new URLSearchParams ( windo…" at bounding box center [391, 190] width 459 height 262
click at [344, 204] on div "function checkCouponParam ( ) { const couponParam = new URLSearchParams ( windo…" at bounding box center [391, 190] width 459 height 262
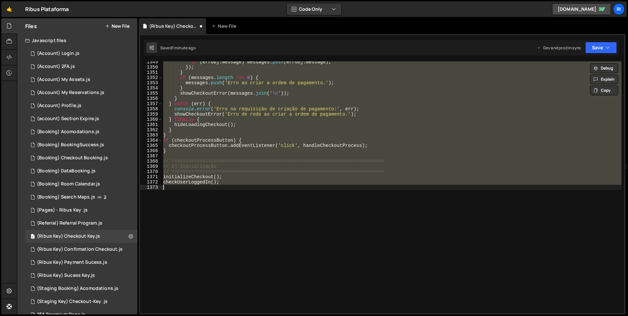
scroll to position [7053, 0]
type textarea "checkUserLoggedIn();"
click at [390, 213] on div "if ( errObj . message ) messages . push ( errObj . message ) ; }) ; } if ( mess…" at bounding box center [391, 187] width 459 height 252
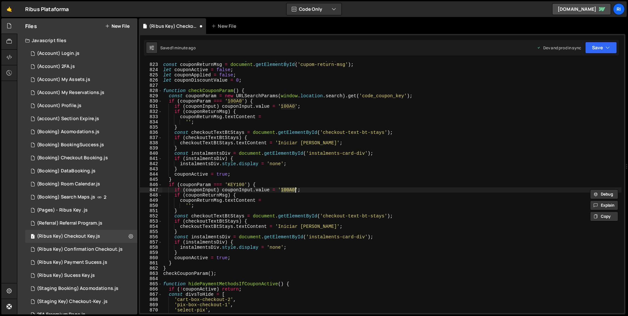
type textarea "if (couponParam === '100A0') {"
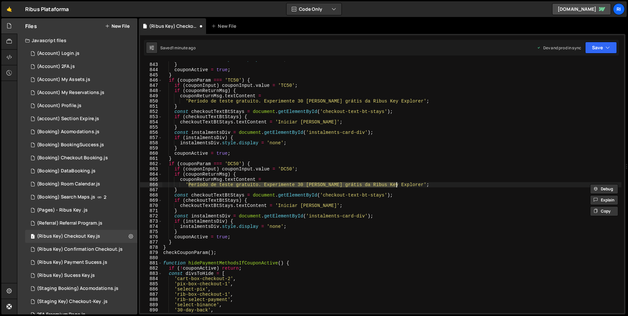
scroll to position [4404, 0]
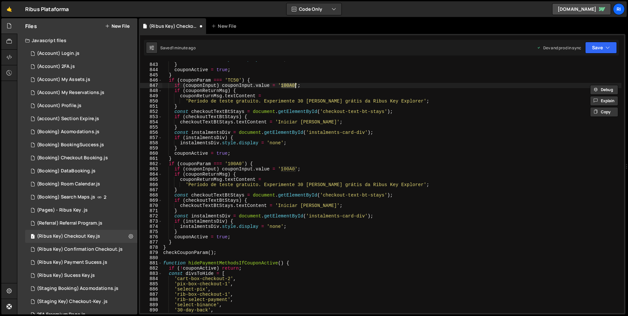
type textarea "if (couponParam === '100A0') {"
type textarea "}"
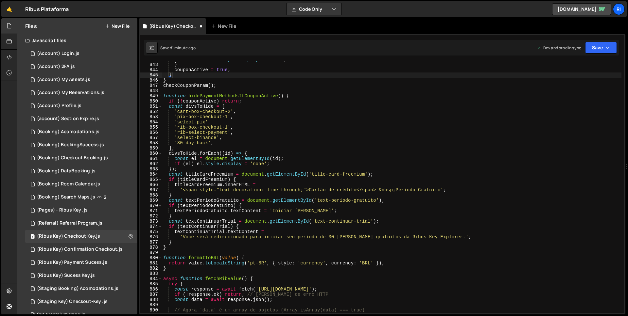
scroll to position [0, 0]
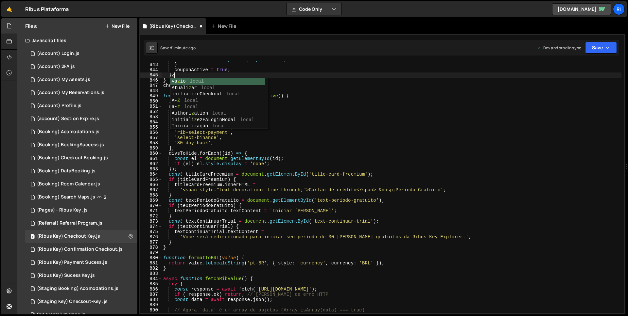
type textarea "}"
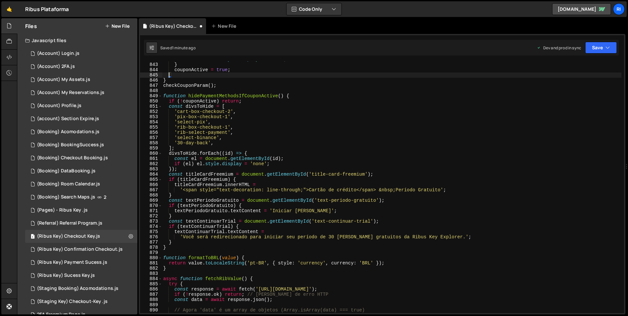
scroll to position [0, 0]
click at [346, 204] on div "instalmentsDiv . style . display = 'none' ; } couponActive = true ; } } checkCo…" at bounding box center [391, 188] width 459 height 262
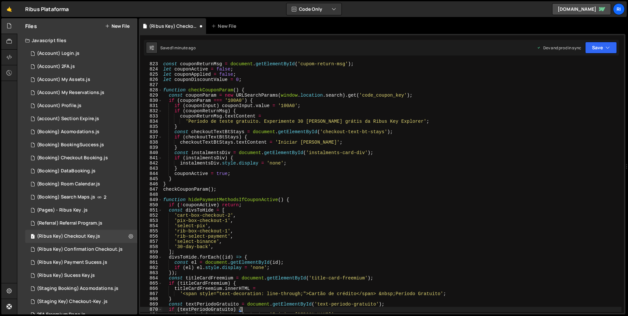
scroll to position [4294, 0]
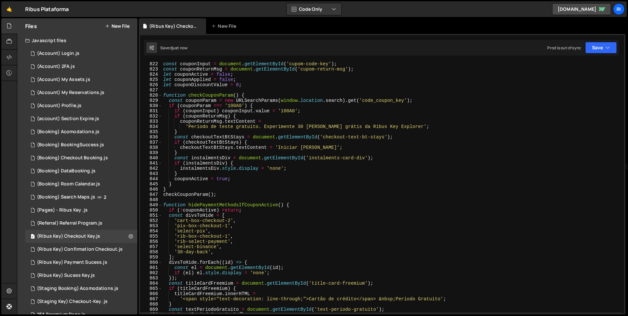
click at [169, 107] on div "const couponInput = document . getElementById ( 'cupom-code-key' ) ; const coup…" at bounding box center [391, 192] width 459 height 262
click at [177, 187] on div "const couponInput = document . getElementById ( 'cupom-code-key' ) ; const coup…" at bounding box center [391, 192] width 459 height 262
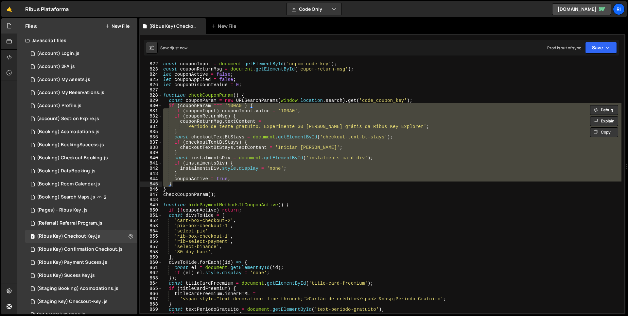
type textarea "}"
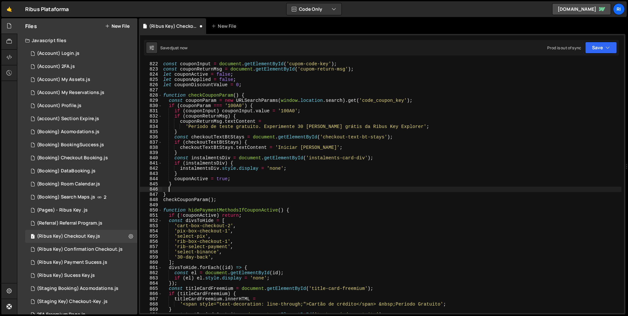
paste textarea "}"
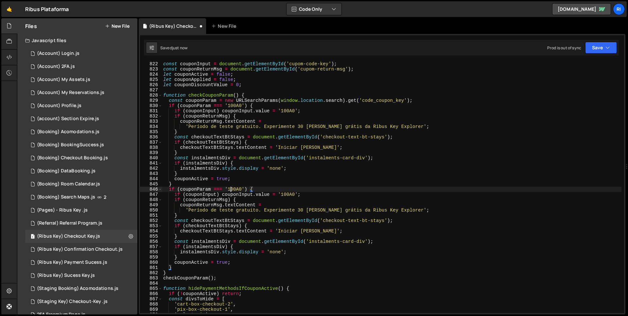
click at [231, 190] on div "const couponInput = document . getElementById ( 'cupom-code-key' ) ; const coup…" at bounding box center [391, 192] width 459 height 262
paste textarea "KEY10"
click at [290, 194] on div "const couponInput = document . getElementById ( 'cupom-code-key' ) ; const coup…" at bounding box center [391, 192] width 459 height 262
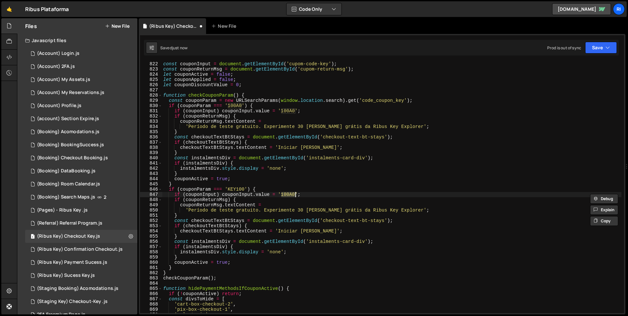
paste textarea "KEY10"
click at [594, 48] on button "Save" at bounding box center [601, 48] width 32 height 12
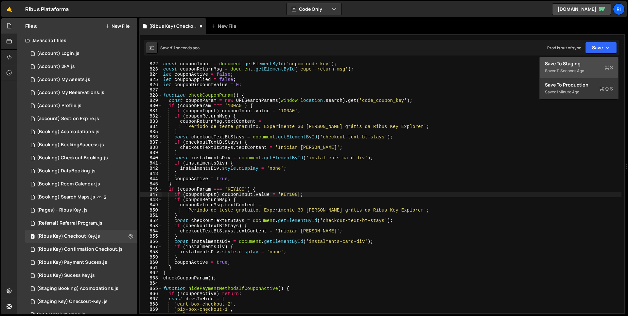
click at [581, 63] on div "Save to Staging S" at bounding box center [579, 63] width 68 height 7
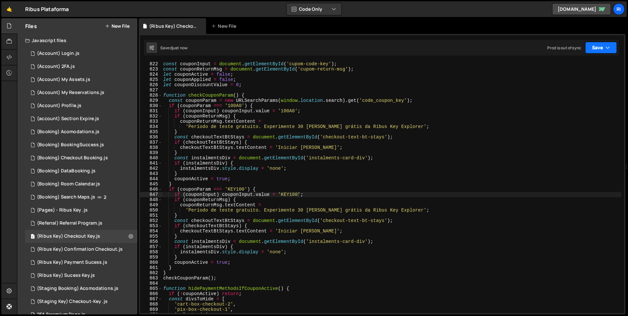
click at [605, 51] on button "Save" at bounding box center [601, 48] width 32 height 12
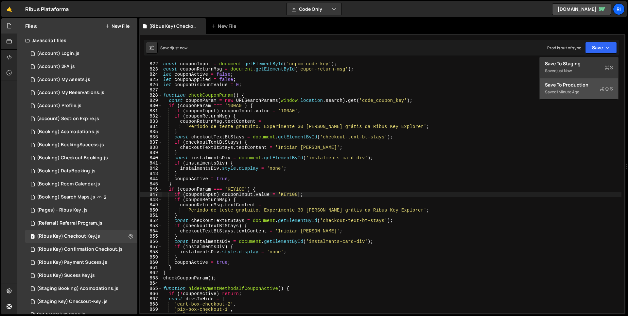
click at [576, 82] on div "Save to Production S" at bounding box center [579, 85] width 68 height 7
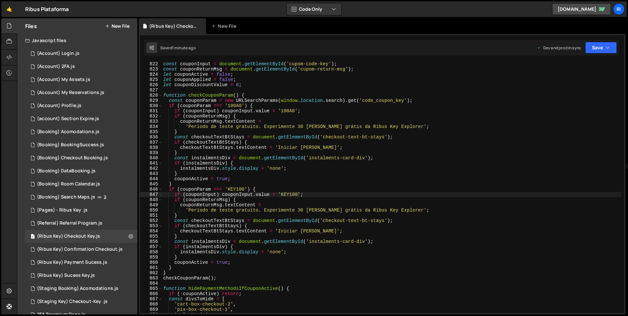
click at [202, 209] on div "const couponInput = document . getElementById ( 'cupom-code-key' ) ; const coup…" at bounding box center [391, 192] width 459 height 262
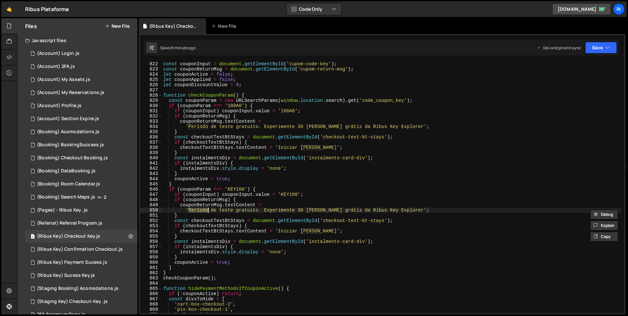
click at [292, 234] on div "const couponInput = document . getElementById ( 'cupom-code-key' ) ; const coup…" at bounding box center [391, 192] width 459 height 262
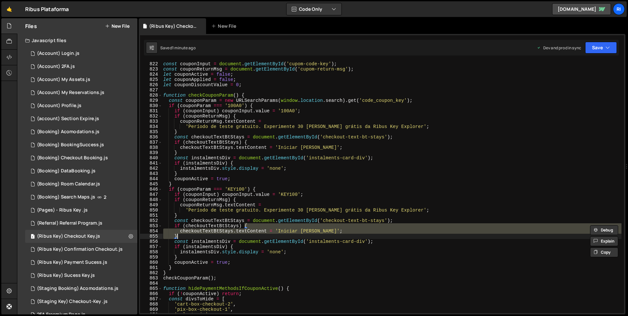
click at [291, 230] on div "const couponInput = document . getElementById ( 'cupom-code-key' ) ; const coup…" at bounding box center [391, 187] width 459 height 252
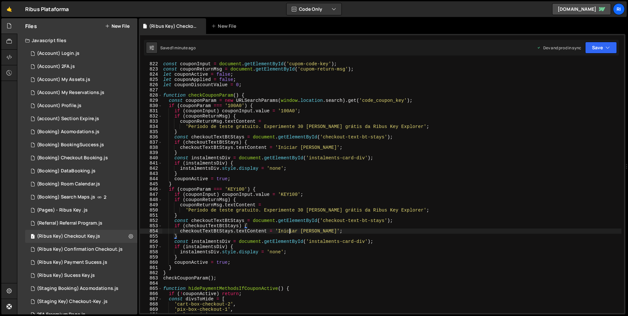
click at [291, 230] on div "const couponInput = document . getElementById ( 'cupom-code-key' ) ; const coup…" at bounding box center [391, 192] width 459 height 262
click at [346, 230] on div "const couponInput = document . getElementById ( 'cupom-code-key' ) ; const coup…" at bounding box center [391, 192] width 459 height 262
click at [592, 55] on div "Saved 1 minute ago Dev and prod in sync Upgrade to Edit Save Save to Staging S …" at bounding box center [381, 48] width 475 height 16
click at [593, 51] on button "Save" at bounding box center [601, 48] width 32 height 12
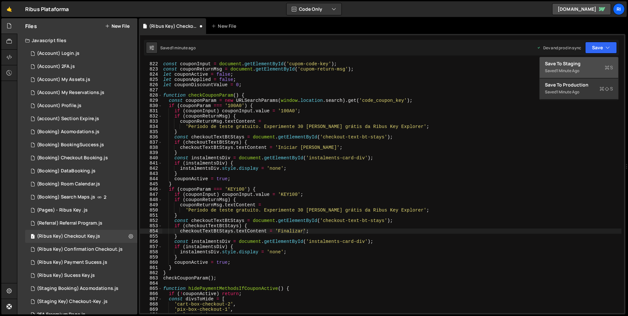
click at [586, 60] on div "Save to Staging S" at bounding box center [579, 63] width 68 height 7
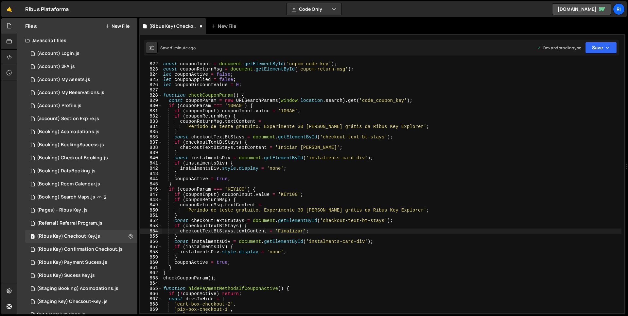
click at [599, 40] on div "Saved 1 minute ago Dev and prod in sync Upgrade to Edit Save Save to Staging S …" at bounding box center [381, 48] width 475 height 16
click at [599, 47] on button "Save" at bounding box center [601, 48] width 32 height 12
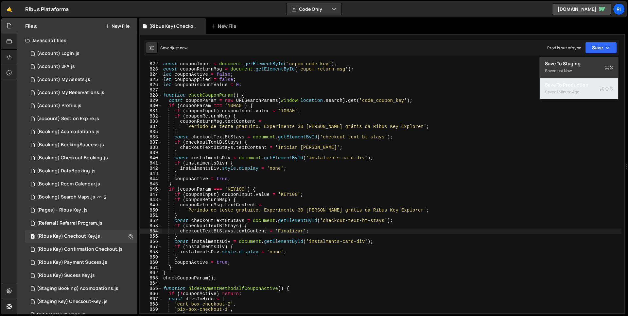
click at [570, 90] on div "1 minute ago" at bounding box center [567, 92] width 23 height 6
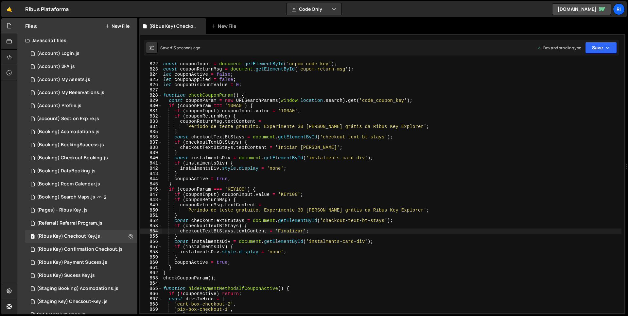
type textarea "couponReturnMsg.textContent ="
click at [275, 207] on div "const couponInput = document . getElementById ( 'cupom-code-key' ) ; const coup…" at bounding box center [391, 192] width 459 height 262
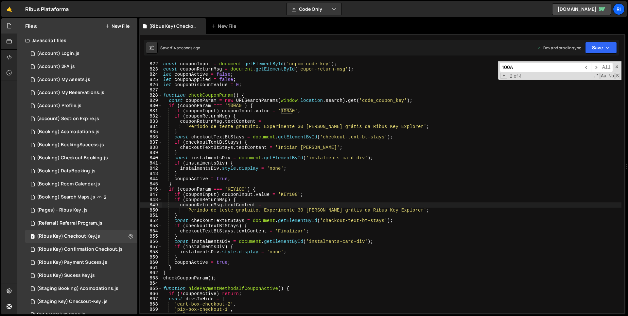
paste input "Período Gratuito"
type input "Período Gratuito"
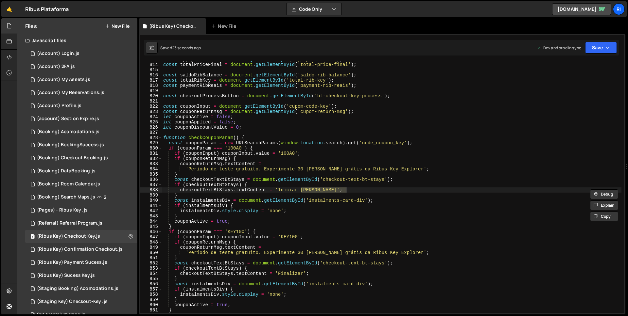
scroll to position [4289, 0]
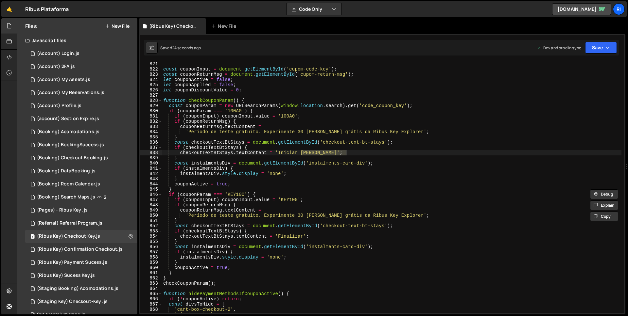
click at [198, 215] on div "const couponInput = document . getElementById ( 'cupom-code-key' ) ; const coup…" at bounding box center [391, 192] width 459 height 262
click at [201, 216] on div "const couponInput = document . getElementById ( 'cupom-code-key' ) ; const coup…" at bounding box center [391, 192] width 459 height 262
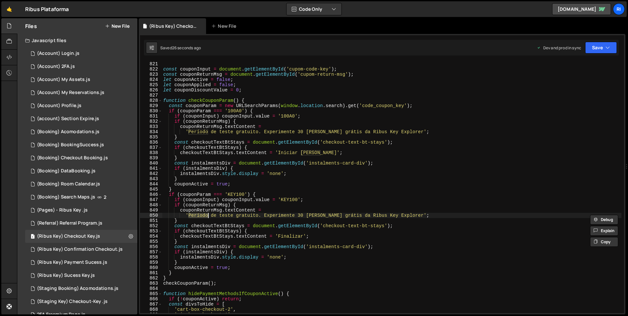
click at [400, 215] on div "const couponInput = document . getElementById ( 'cupom-code-key' ) ; const coup…" at bounding box center [391, 192] width 459 height 262
click at [194, 215] on div "const couponInput = document . getElementById ( 'cupom-code-key' ) ; const coup…" at bounding box center [391, 187] width 459 height 252
click at [204, 219] on div "const couponInput = document . getElementById ( 'cupom-code-key' ) ; const coup…" at bounding box center [391, 192] width 459 height 262
click at [199, 216] on div "const couponInput = document . getElementById ( 'cupom-code-key' ) ; const coup…" at bounding box center [391, 192] width 459 height 262
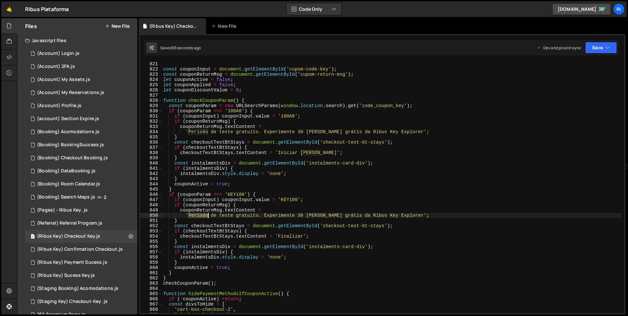
click at [199, 216] on div "const couponInput = document . getElementById ( 'cupom-code-key' ) ; const coup…" at bounding box center [391, 192] width 459 height 262
click at [212, 215] on div "const couponInput = document . getElementById ( 'cupom-code-key' ) ; const coup…" at bounding box center [391, 192] width 459 height 262
click at [200, 216] on div "const couponInput = document . getElementById ( 'cupom-code-key' ) ; const coup…" at bounding box center [391, 192] width 459 height 262
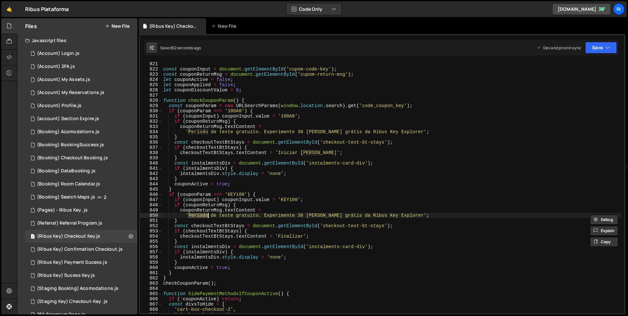
click at [399, 216] on div "const couponInput = document . getElementById ( 'cupom-code-key' ) ; const coup…" at bounding box center [391, 192] width 459 height 262
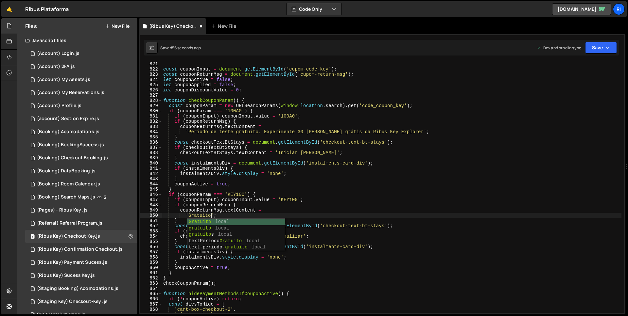
scroll to position [0, 3]
click at [603, 58] on div "1 Type cmd + s to save your Javascript file. הההההההההההההההההההההההההההההההההה…" at bounding box center [382, 174] width 486 height 281
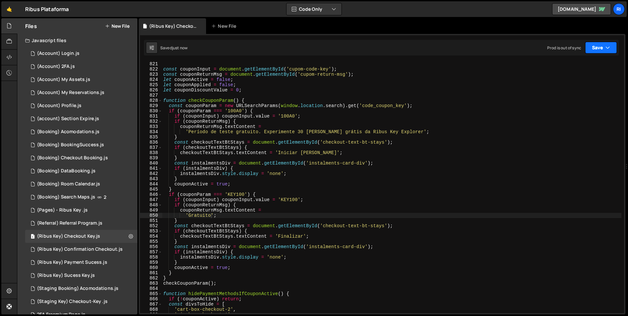
click at [600, 51] on button "Save" at bounding box center [601, 48] width 32 height 12
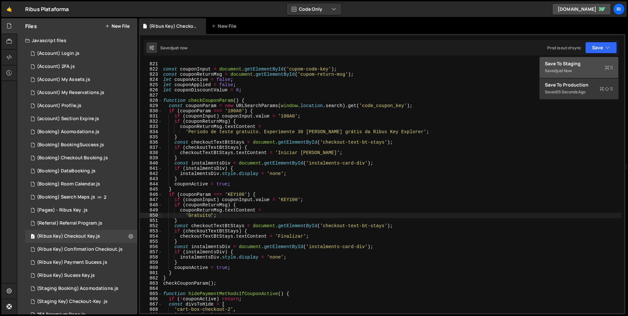
click at [575, 68] on div "Saved just now" at bounding box center [579, 71] width 68 height 8
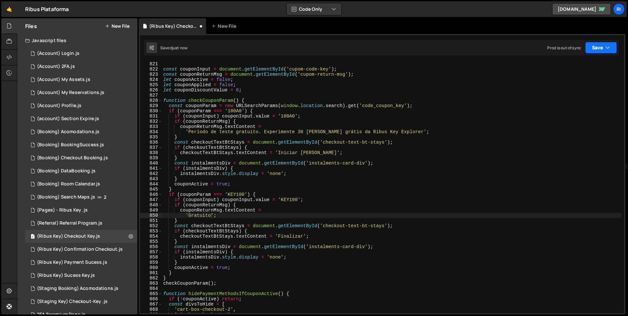
click at [594, 49] on button "Save" at bounding box center [601, 48] width 32 height 12
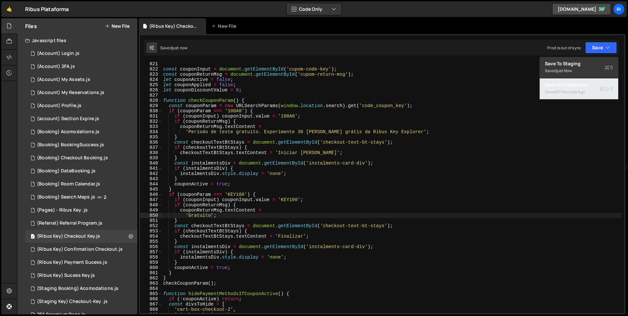
click at [580, 89] on div "57 seconds ago" at bounding box center [570, 92] width 29 height 6
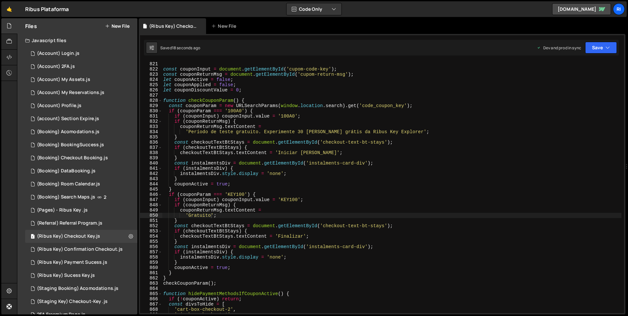
type textarea "if (couponParam === '100A0') {"
click at [269, 111] on div "const couponInput = document . getElementById ( 'cupom-code-key' ) ; const coup…" at bounding box center [391, 192] width 459 height 262
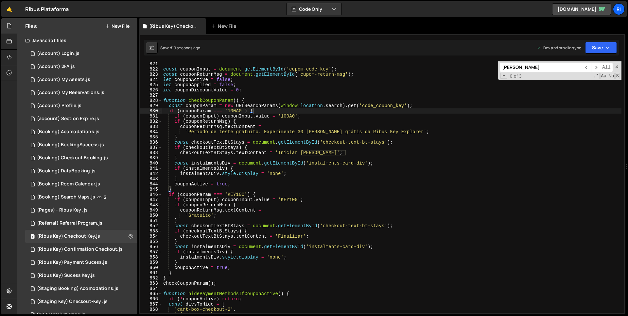
paste input "Continuar para pagamen"
type input "Continuar para pagamento"
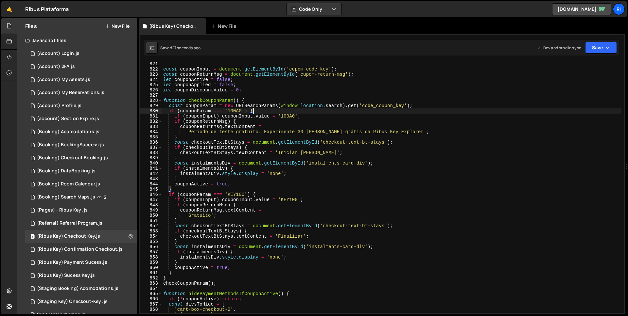
click at [325, 91] on div "const couponInput = document . getElementById ( 'cupom-code-key' ) ; const coup…" at bounding box center [391, 192] width 459 height 262
type textarea "let couponDiscountValue = 0;"
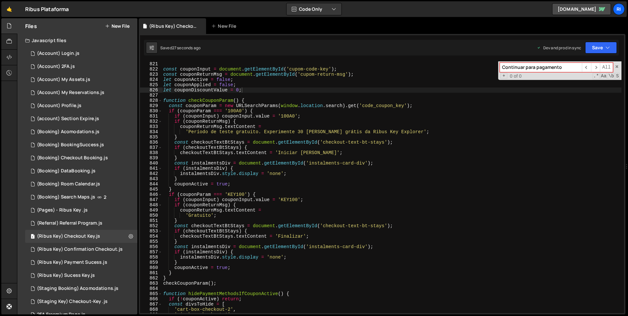
paste input "30 dias gratuitos"
type input "30 dias gratuitos"
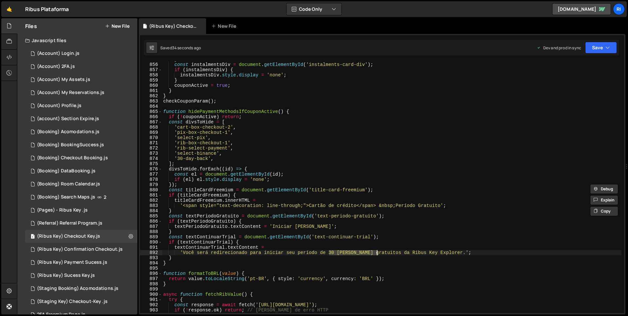
scroll to position [4471, 0]
click at [168, 245] on div "} const instalmentsDiv = document . getElementById ( 'instalments-card-div' ) ;…" at bounding box center [391, 188] width 459 height 262
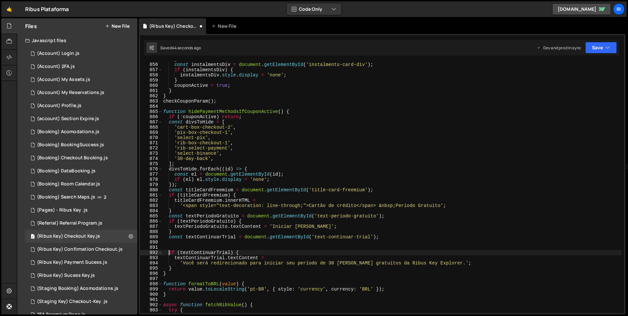
type textarea "if (textContinuarTrial) {"
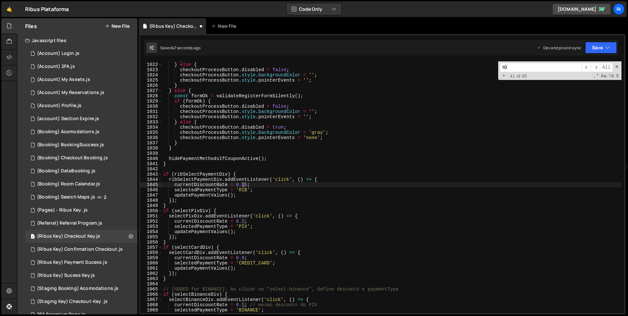
scroll to position [6783, 0]
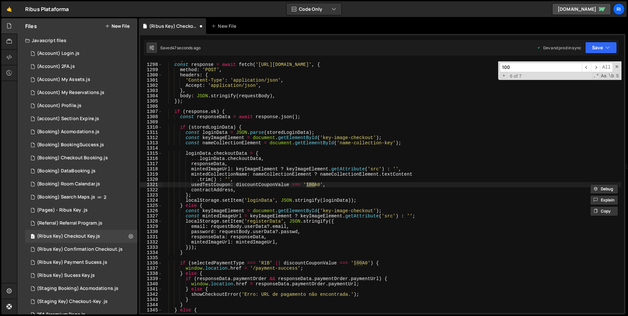
type input "100A"
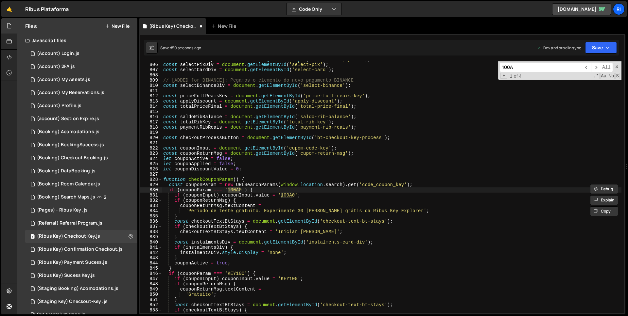
scroll to position [4210, 0]
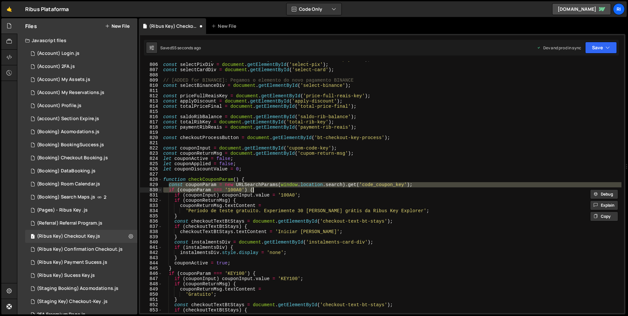
click at [260, 190] on div "const ribSelectPaymentDiv = document . getElementById ( 'rib-select-payment' ) …" at bounding box center [391, 188] width 459 height 262
click at [269, 186] on div "const ribSelectPaymentDiv = document . getElementById ( 'rib-select-payment' ) …" at bounding box center [391, 187] width 459 height 252
type textarea "const couponParam = new URLSearchParams(window.location.search).get('code_coupo…"
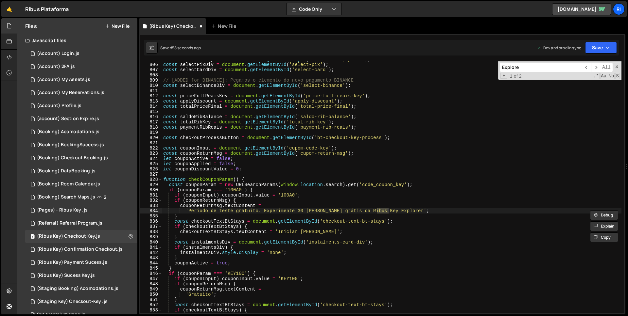
type input "Explorer"
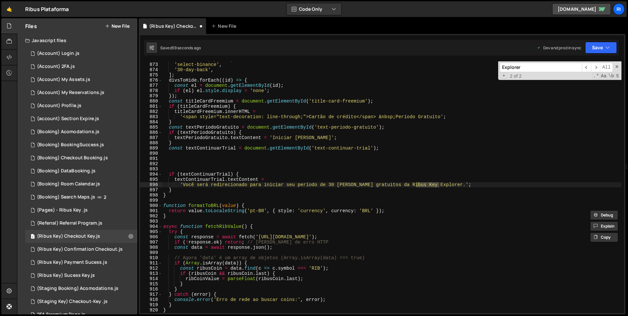
scroll to position [4560, 0]
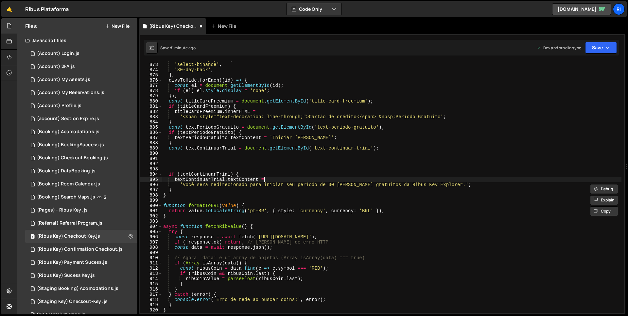
type textarea "if (textContinuarTrial) {"
paste textarea "if (couponParam === '100A0') {"
type textarea "if (couponParam === '100A0') {"
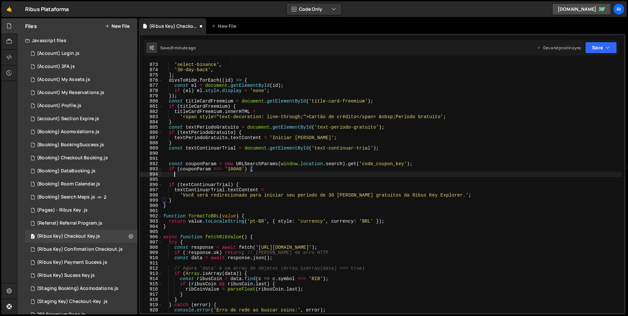
scroll to position [0, 0]
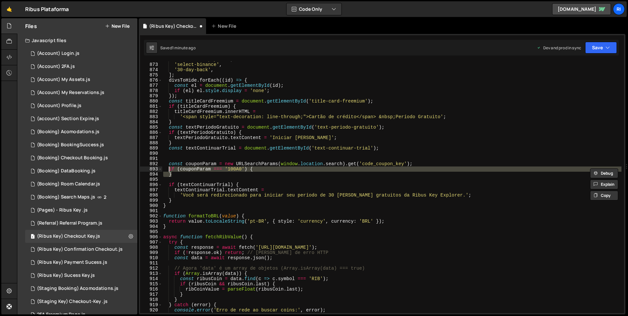
type textarea "}"
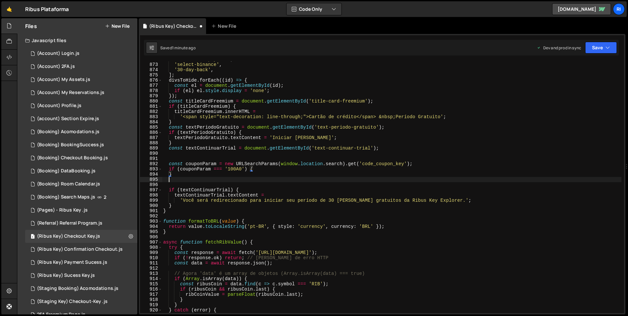
scroll to position [0, 0]
paste textarea "}"
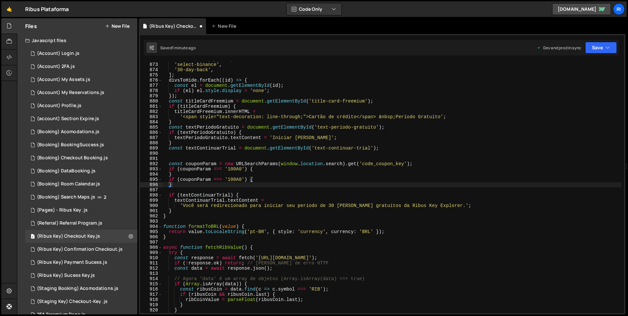
click at [238, 179] on div "'rib-select-payment' , 'select-binance' , '30-day-back' , ] ; divsToHide . forE…" at bounding box center [391, 188] width 459 height 262
paste textarea "KEY10"
click at [606, 46] on icon "button" at bounding box center [607, 47] width 5 height 7
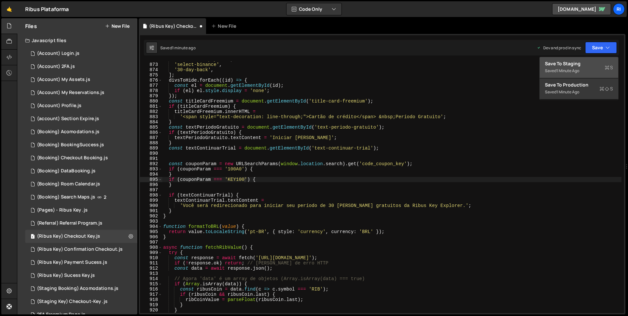
click at [590, 67] on div "Saved 1 minute ago" at bounding box center [579, 71] width 68 height 8
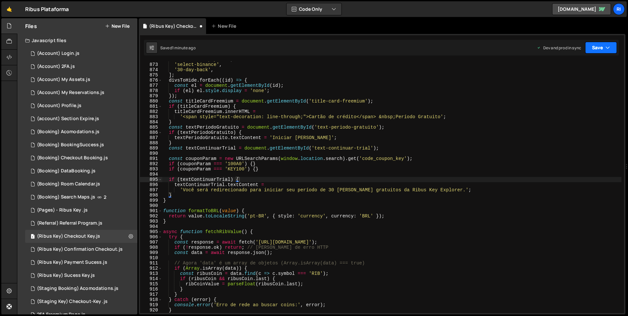
click at [600, 46] on button "Save" at bounding box center [601, 48] width 32 height 12
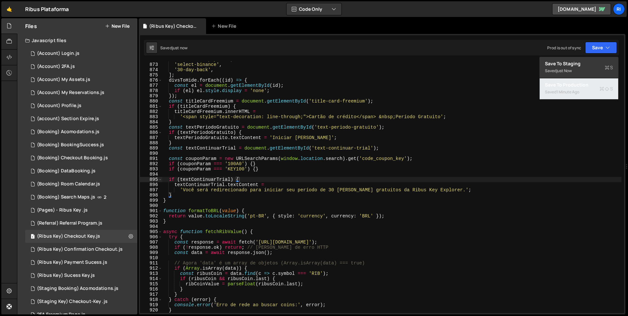
click at [577, 92] on div "1 minute ago" at bounding box center [567, 92] width 23 height 6
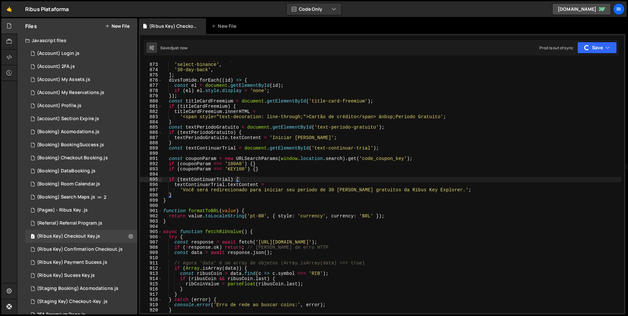
click at [169, 180] on div "'rib-select-payment' , 'select-binance' , '30-day-back' , ] ; divsToHide . forE…" at bounding box center [391, 188] width 459 height 262
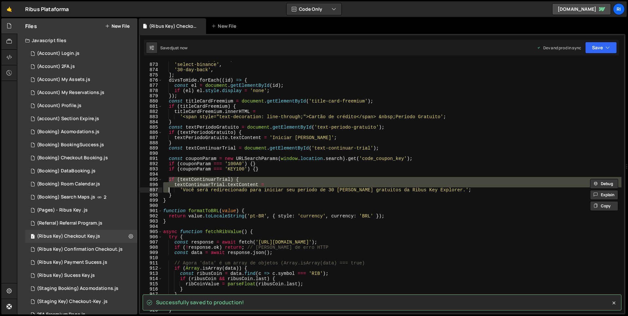
type textarea "'Você será redirecionado para iniciar seu período de 30 dias gratuitos da Ribus…"
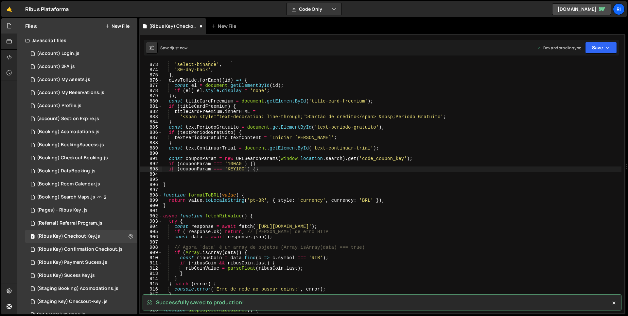
type textarea "if (couponParam === '100A0') {}"
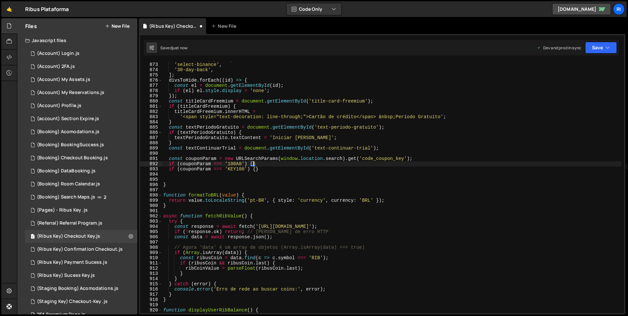
scroll to position [0, 0]
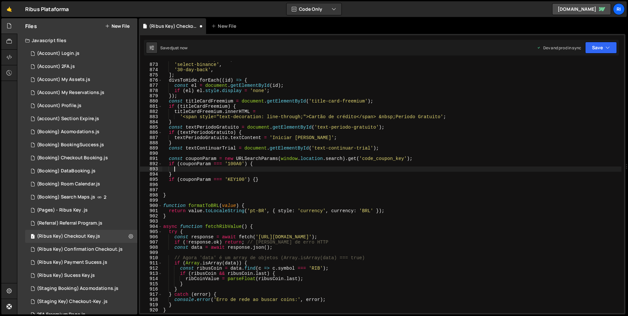
paste textarea "}"
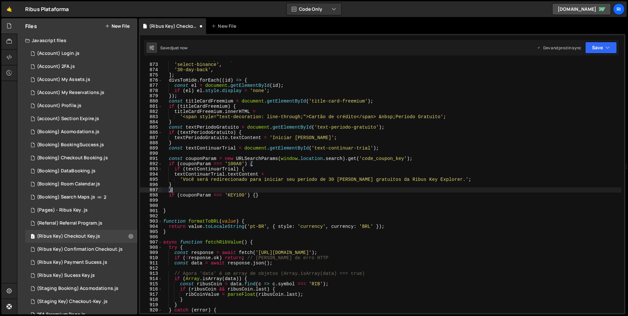
type textarea "if (couponParam === 'KEY100') {}"
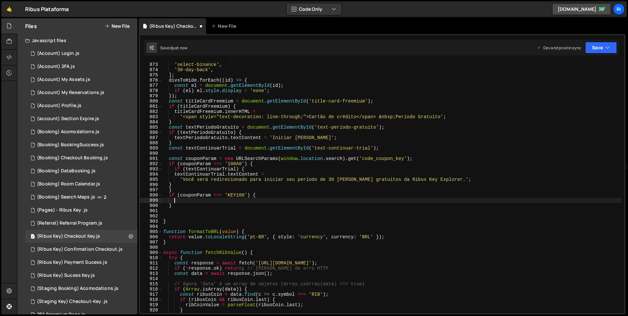
paste textarea "}"
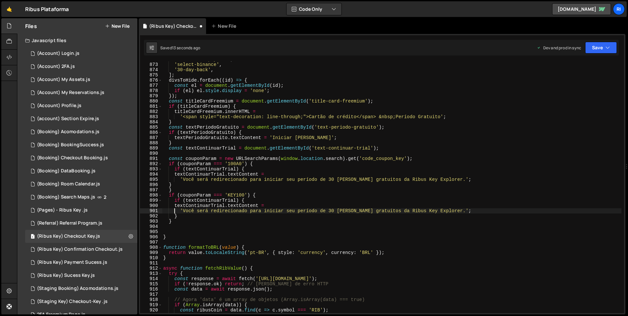
type textarea "}"
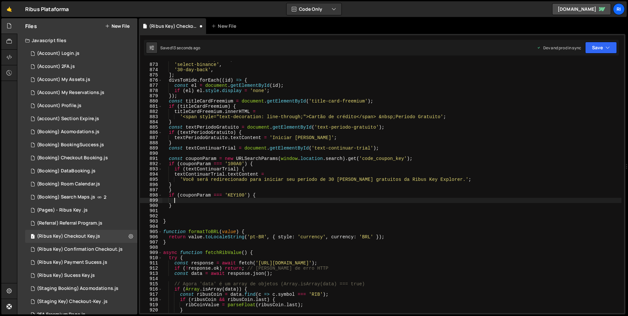
type textarea "if (couponParam === 'KEY100') {}"
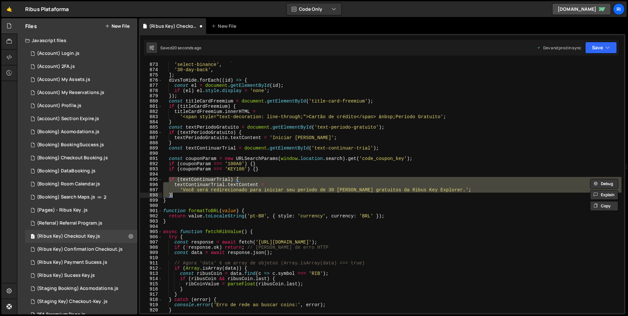
click at [179, 181] on div "'rib-select-payment' , 'select-binance' , '30-day-back' , ] ; divsToHide . forE…" at bounding box center [391, 187] width 459 height 252
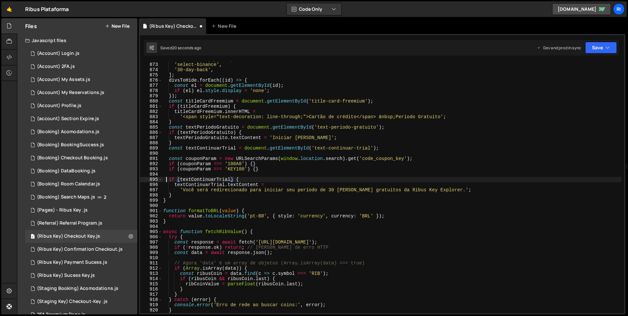
click at [167, 181] on div "'rib-select-payment' , 'select-binance' , '30-day-back' , ] ; divsToHide . forE…" at bounding box center [391, 188] width 459 height 262
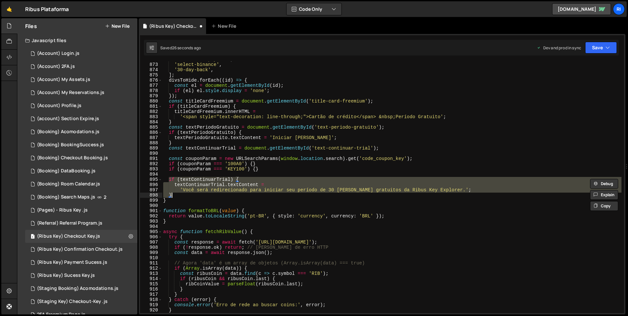
click at [254, 163] on div "'rib-select-payment' , 'select-binance' , '30-day-back' , ] ; divsToHide . forE…" at bounding box center [391, 188] width 459 height 262
type textarea "if (couponParam === '100A0') {}"
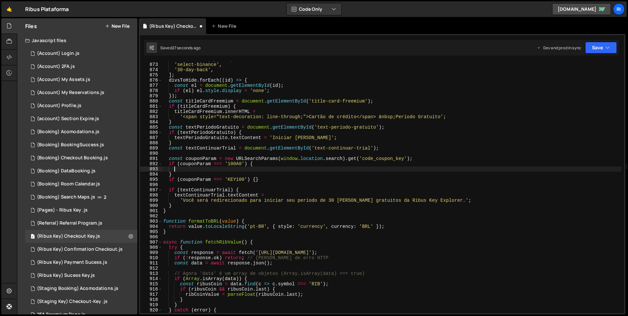
paste textarea "}"
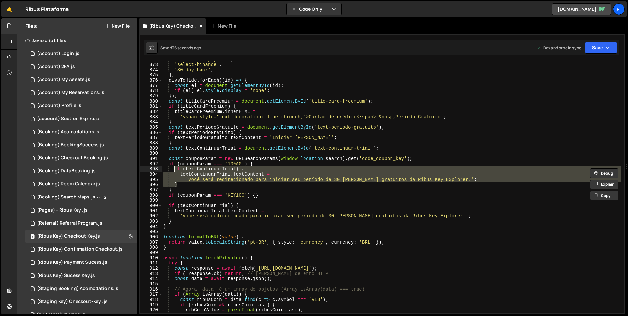
click at [256, 193] on div "'rib-select-payment' , 'select-binance' , '30-day-back' , ] ; divsToHide . forE…" at bounding box center [391, 188] width 459 height 262
type textarea "if (couponParam === 'KEY100') {}"
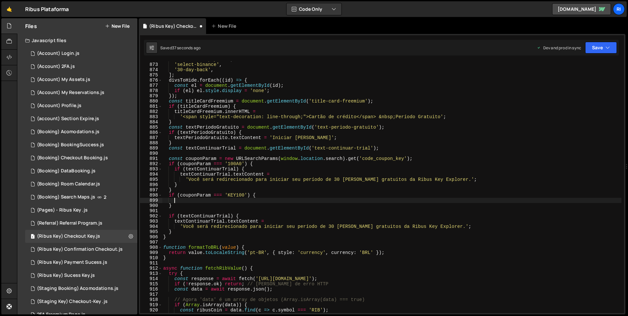
paste textarea "}"
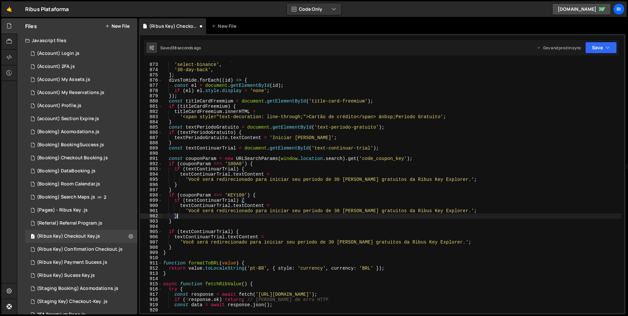
type textarea "}"
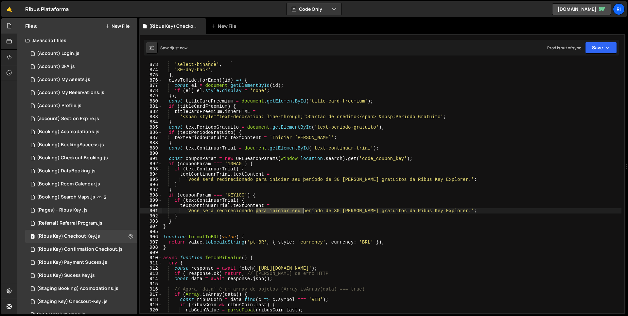
drag, startPoint x: 255, startPoint y: 211, endPoint x: 302, endPoint y: 211, distance: 47.7
click at [302, 211] on div "'rib-select-payment' , 'select-binance' , '30-day-back' , ] ; divsToHide . forE…" at bounding box center [391, 188] width 459 height 262
click at [288, 211] on div "'rib-select-payment' , 'select-binance' , '30-day-back' , ] ; divsToHide . forE…" at bounding box center [391, 187] width 459 height 252
click at [288, 211] on div "'rib-select-payment' , 'select-binance' , '30-day-back' , ] ; divsToHide . forE…" at bounding box center [391, 188] width 459 height 262
drag, startPoint x: 301, startPoint y: 211, endPoint x: 390, endPoint y: 213, distance: 89.3
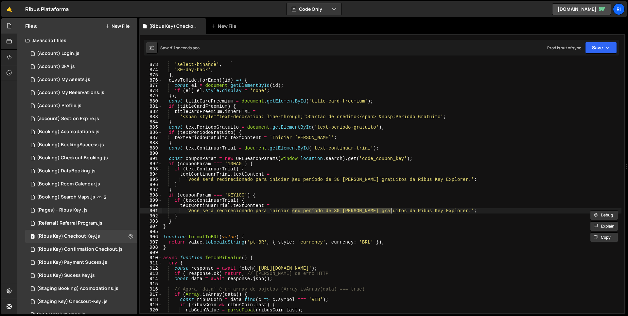
click at [390, 213] on div "'rib-select-payment' , 'select-binance' , '30-day-back' , ] ; divsToHide . forE…" at bounding box center [391, 188] width 459 height 262
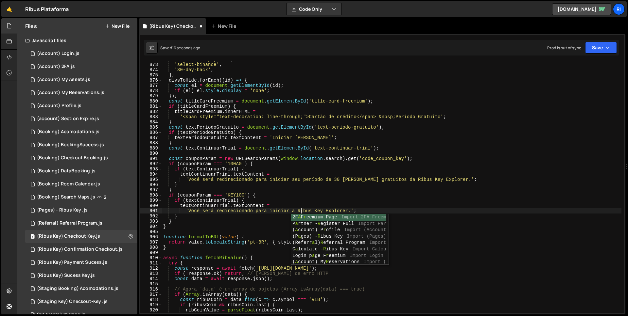
click at [333, 212] on div "'rib-select-payment' , 'select-binance' , '30-day-back' , ] ; divsToHide . forE…" at bounding box center [391, 188] width 459 height 262
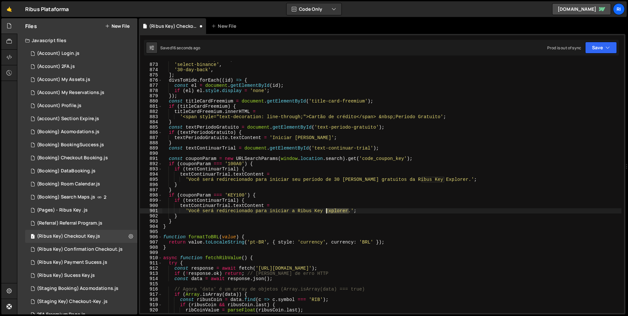
click at [333, 212] on div "'rib-select-payment' , 'select-binance' , '30-day-back' , ] ; divsToHide . forE…" at bounding box center [391, 188] width 459 height 262
click at [438, 173] on div "'rib-select-payment' , 'select-binance' , '30-day-back' , ] ; divsToHide . forE…" at bounding box center [391, 188] width 459 height 262
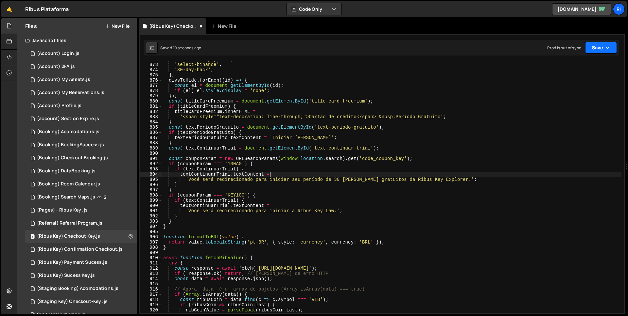
type textarea "textContinuarTrial.textContent ="
click at [595, 46] on button "Save" at bounding box center [601, 48] width 32 height 12
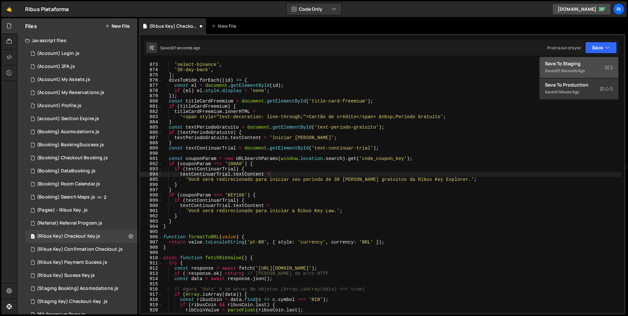
click at [571, 66] on div "Save to Staging S" at bounding box center [579, 63] width 68 height 7
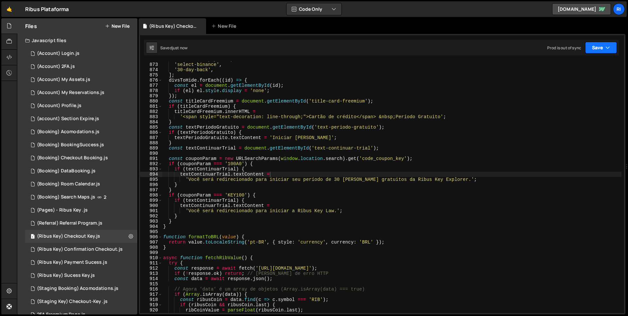
click at [601, 49] on button "Save" at bounding box center [601, 48] width 32 height 12
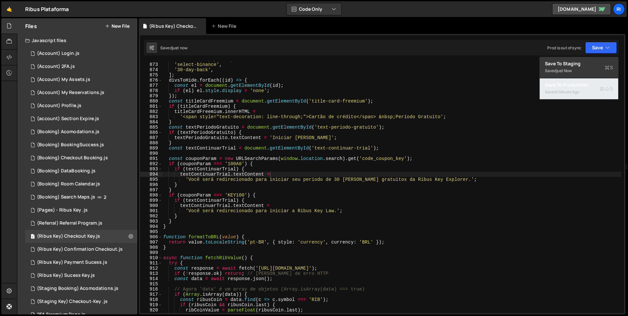
click at [570, 88] on div "Saved 1 minute ago" at bounding box center [579, 92] width 68 height 8
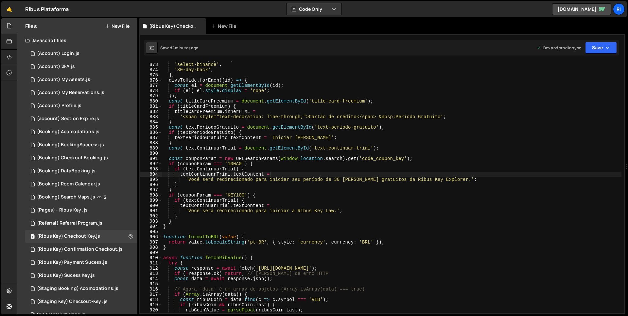
scroll to position [4560, 0]
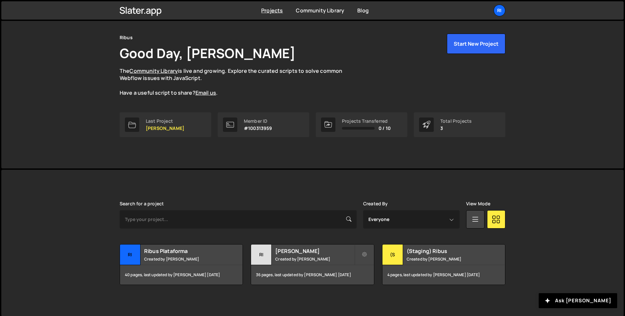
scroll to position [20, 0]
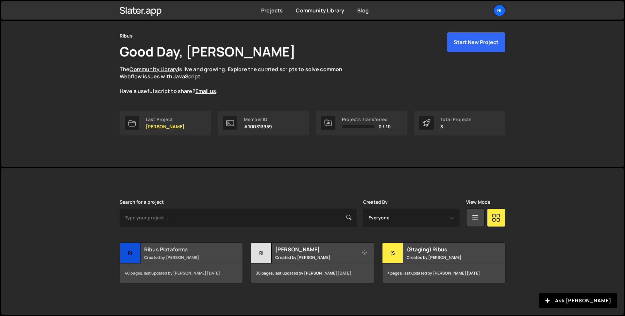
click at [197, 253] on div "Ribus Plataforma Created by [PERSON_NAME]" at bounding box center [181, 253] width 123 height 20
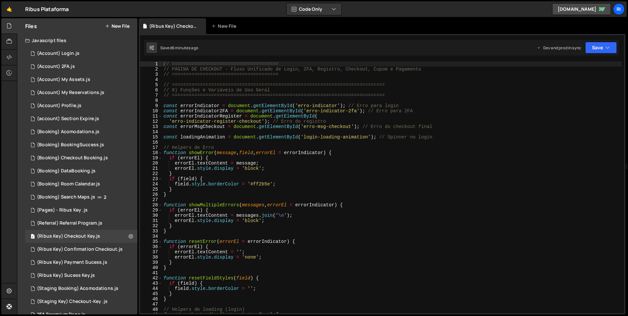
type textarea "field.style.borderColor = '#ff2b5e';"
click at [322, 182] on div "// ====================================== // PÁGINA DE CHECKOUT - Fluxo Unifica…" at bounding box center [391, 192] width 459 height 262
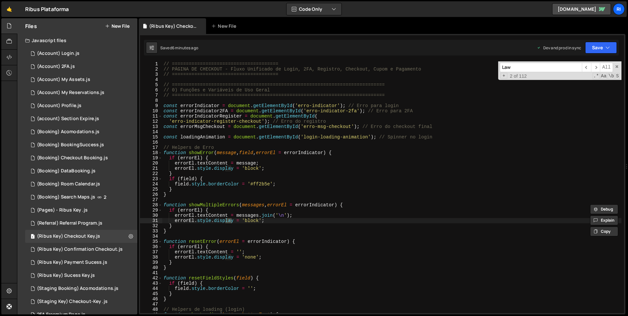
scroll to position [4587, 0]
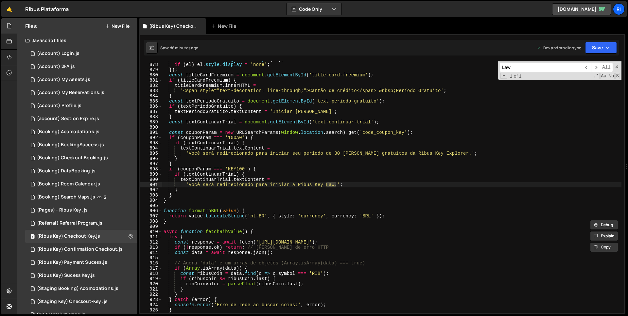
type input "Law"
click at [334, 189] on div "const el = document . getElementById ( id ) ; if ( el ) el . style . display = …" at bounding box center [391, 188] width 459 height 262
click at [320, 184] on div "const el = document . getElementById ( id ) ; if ( el ) el . style . display = …" at bounding box center [391, 188] width 459 height 262
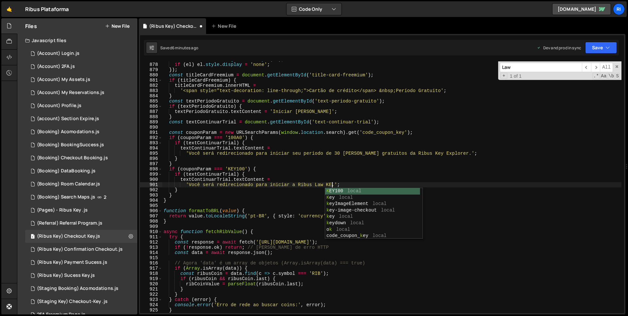
scroll to position [0, 12]
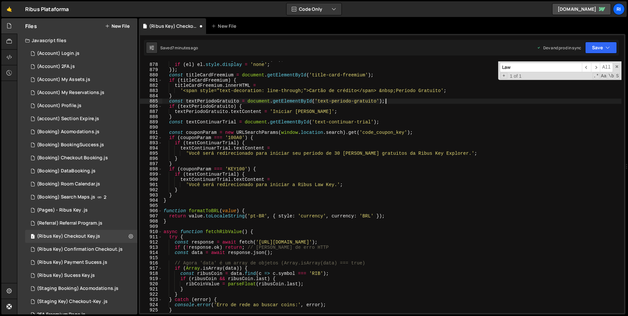
click at [575, 99] on div "const el = document . getElementById ( id ) ; if ( el ) el . style . display = …" at bounding box center [391, 188] width 459 height 262
type textarea "const textPeriodoGratuito = document.getElementById('text-periodo-gratuito');"
click at [617, 67] on span at bounding box center [616, 66] width 5 height 5
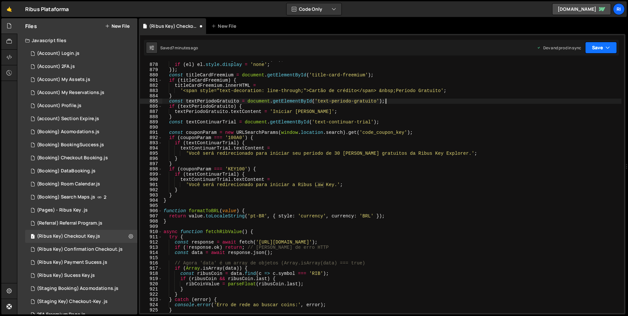
click at [601, 50] on button "Save" at bounding box center [601, 48] width 32 height 12
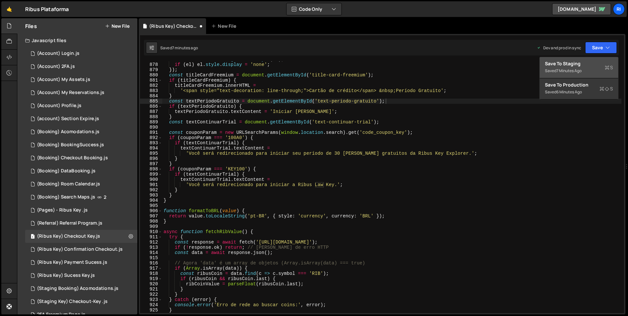
click at [578, 63] on div "Save to Staging S" at bounding box center [579, 63] width 68 height 7
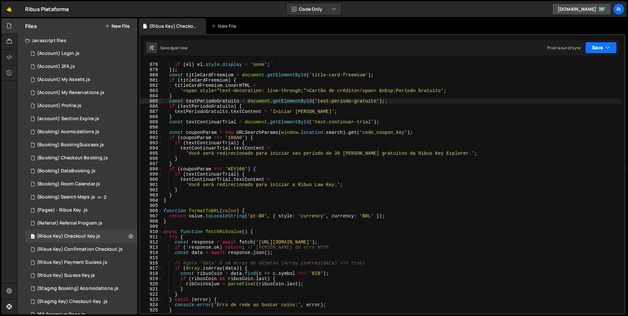
click at [601, 47] on button "Save" at bounding box center [601, 48] width 32 height 12
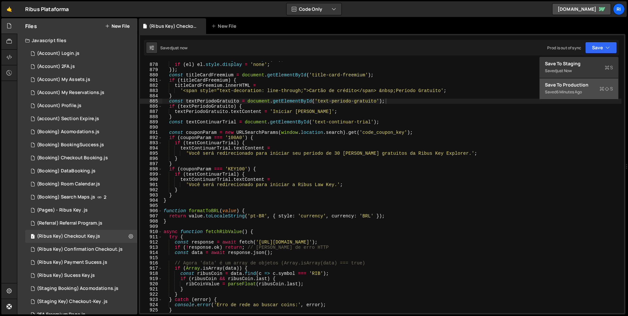
click at [580, 88] on div "Save to Production S" at bounding box center [579, 85] width 68 height 7
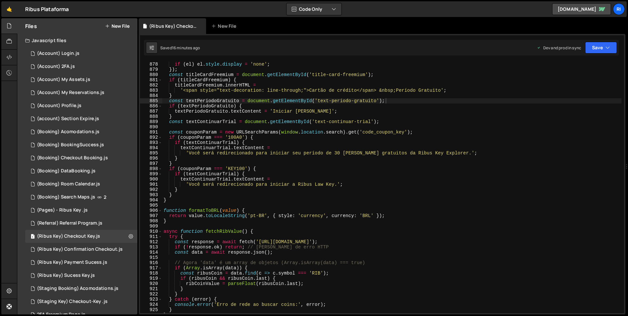
scroll to position [4587, 0]
